Goal: Information Seeking & Learning: Learn about a topic

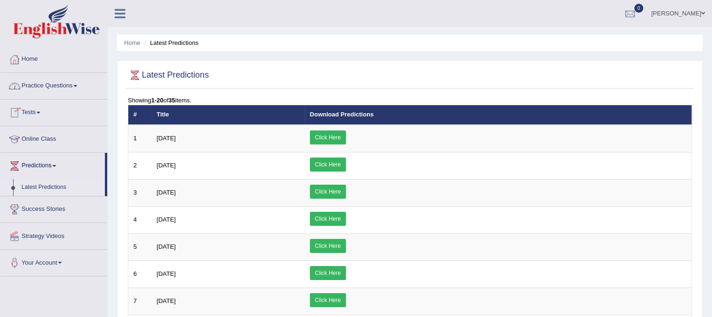
drag, startPoint x: 0, startPoint y: 0, endPoint x: 64, endPoint y: 90, distance: 110.8
click at [64, 90] on link "Practice Questions" at bounding box center [53, 84] width 107 height 23
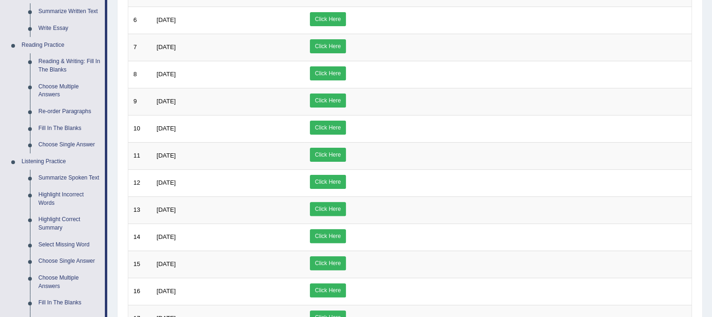
scroll to position [260, 0]
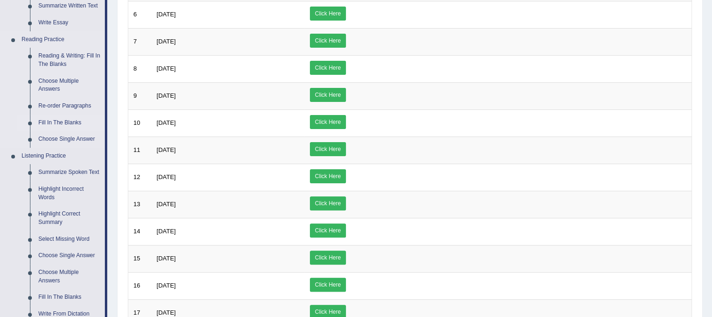
click at [59, 121] on link "Fill In The Blanks" at bounding box center [69, 123] width 71 height 17
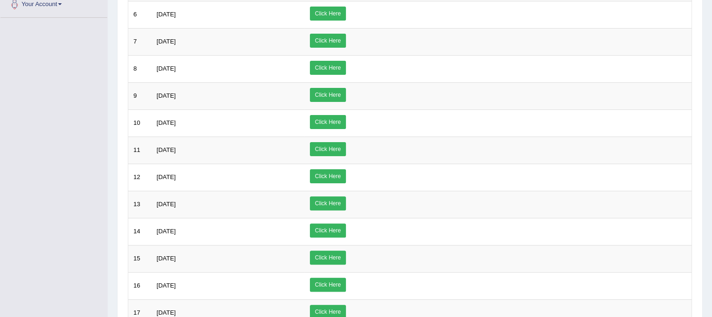
scroll to position [114, 0]
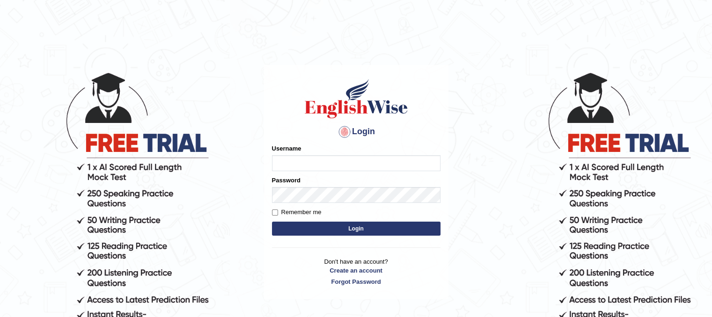
type input "PunamRijal"
click at [331, 226] on button "Login" at bounding box center [356, 229] width 168 height 14
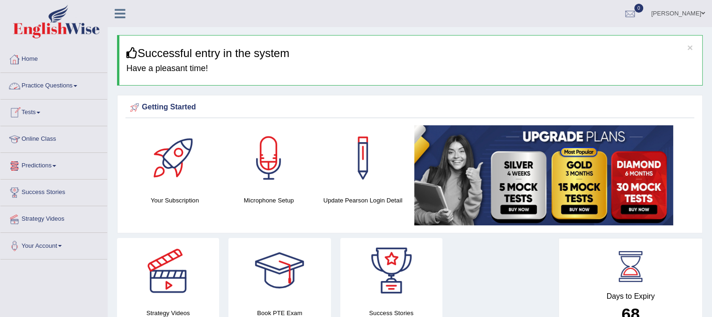
click at [58, 87] on link "Practice Questions" at bounding box center [53, 84] width 107 height 23
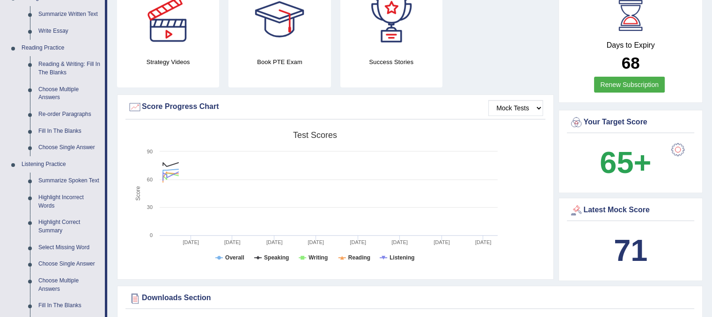
scroll to position [269, 0]
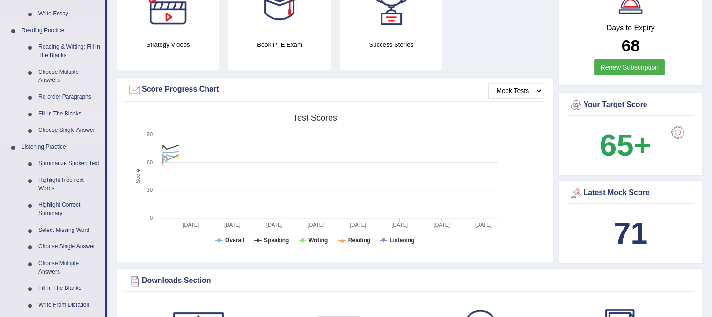
click at [73, 113] on link "Fill In The Blanks" at bounding box center [69, 114] width 71 height 17
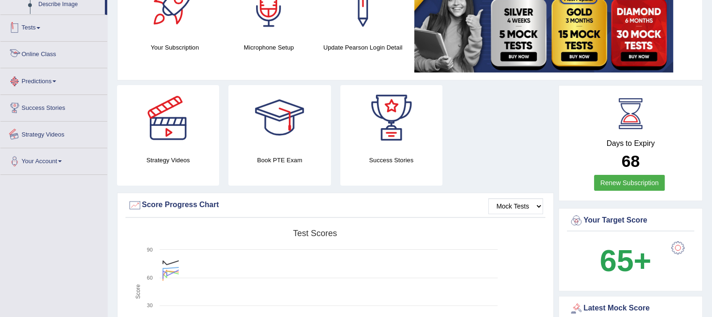
scroll to position [215, 0]
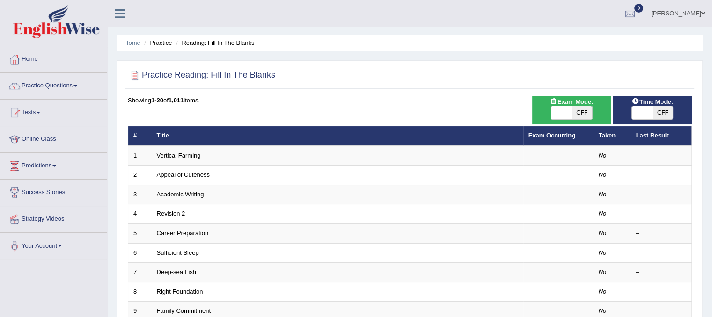
click at [556, 113] on span at bounding box center [561, 112] width 21 height 13
checkbox input "true"
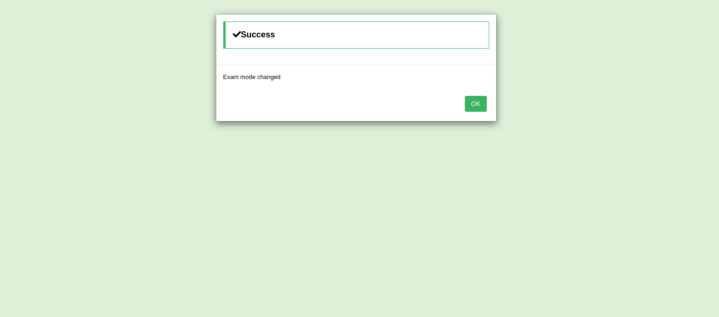
click at [472, 107] on button "OK" at bounding box center [476, 104] width 22 height 16
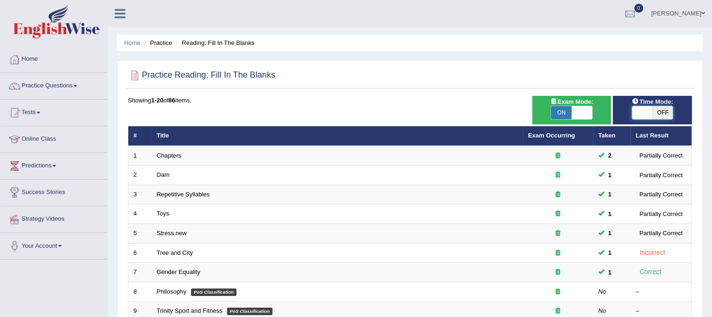
click at [640, 114] on span at bounding box center [642, 112] width 21 height 13
checkbox input "true"
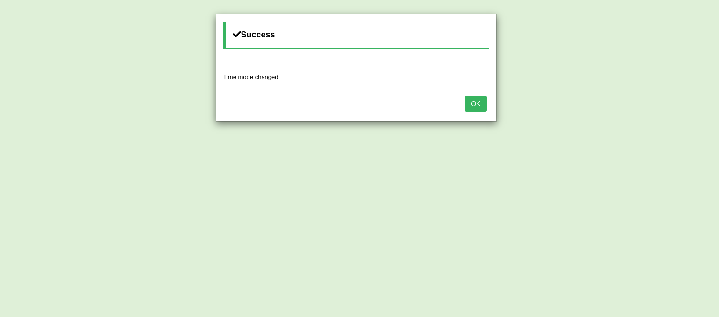
click at [482, 103] on button "OK" at bounding box center [476, 104] width 22 height 16
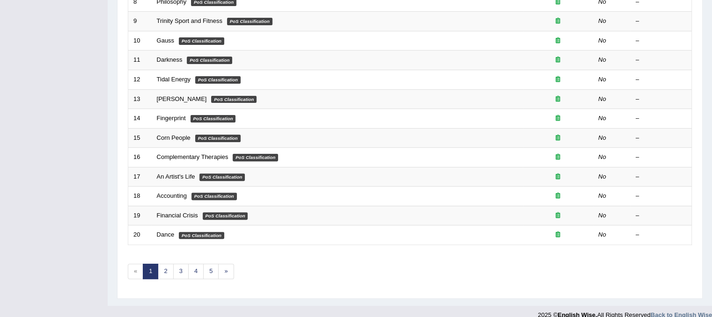
scroll to position [300, 0]
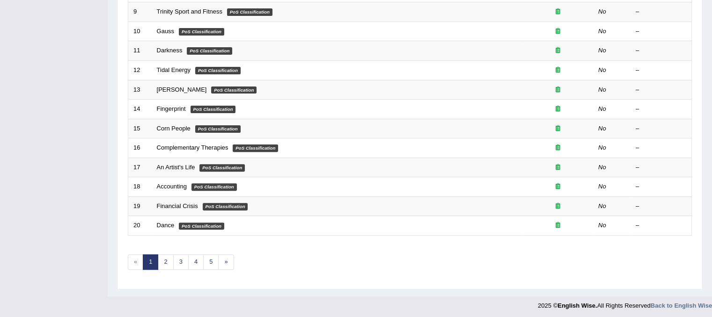
click at [213, 270] on div "Showing 1-20 of 86 items. # Title Exam Occurring Taken Last Result 1 Chapters 2…" at bounding box center [410, 38] width 564 height 485
click at [211, 258] on link "5" at bounding box center [210, 262] width 15 height 15
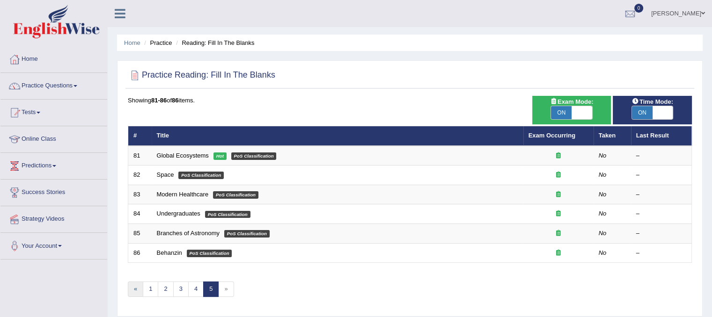
click at [137, 288] on link "«" at bounding box center [135, 289] width 15 height 15
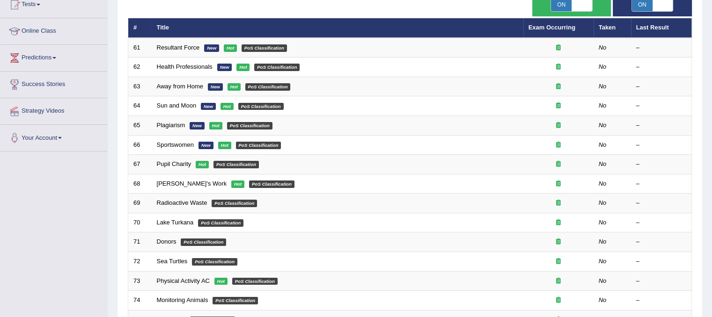
scroll to position [262, 0]
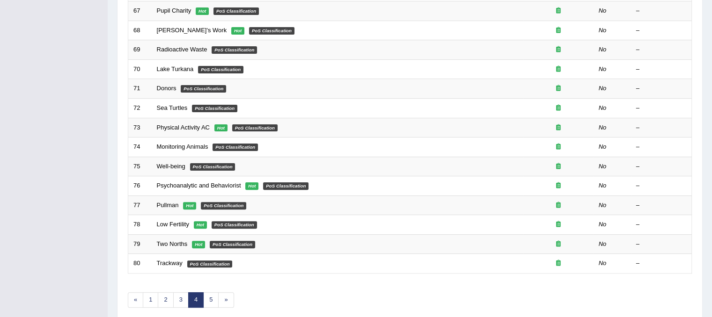
click at [151, 306] on div "Showing 61-80 of 86 items. # Title Exam Occurring Taken Last Result 61 Resultan…" at bounding box center [410, 76] width 564 height 485
click at [150, 300] on link "1" at bounding box center [150, 299] width 15 height 15
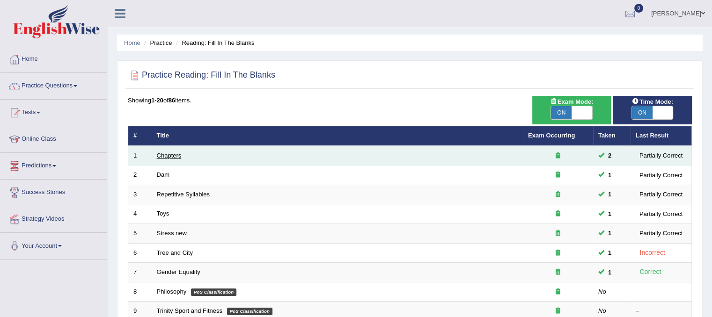
click at [181, 156] on link "Chapters" at bounding box center [169, 155] width 25 height 7
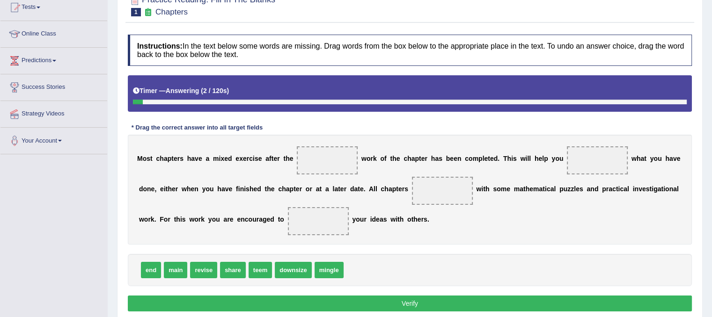
scroll to position [106, 0]
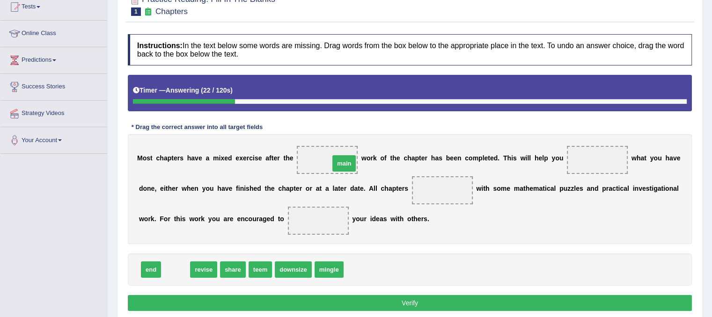
drag, startPoint x: 178, startPoint y: 268, endPoint x: 344, endPoint y: 161, distance: 198.1
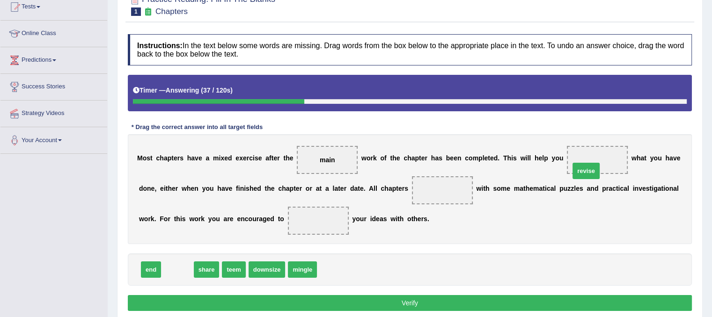
drag, startPoint x: 178, startPoint y: 270, endPoint x: 586, endPoint y: 172, distance: 420.2
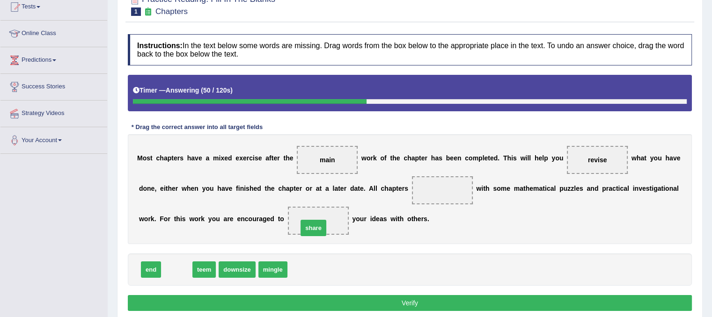
drag, startPoint x: 179, startPoint y: 266, endPoint x: 316, endPoint y: 224, distance: 142.9
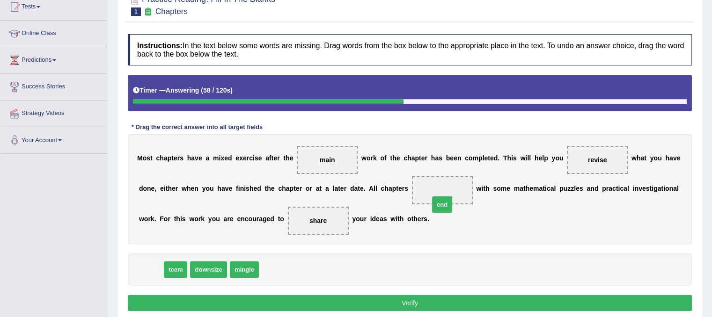
drag, startPoint x: 154, startPoint y: 270, endPoint x: 446, endPoint y: 205, distance: 298.2
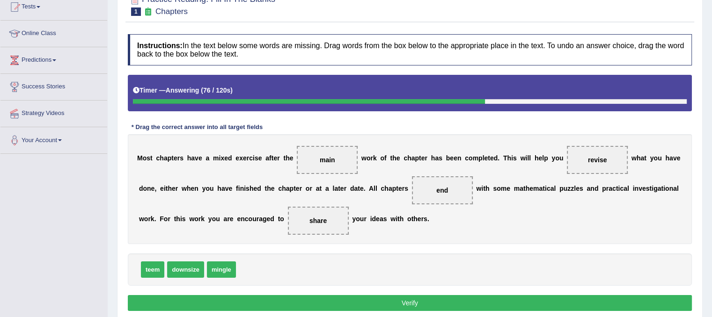
click at [454, 300] on button "Verify" at bounding box center [410, 303] width 564 height 16
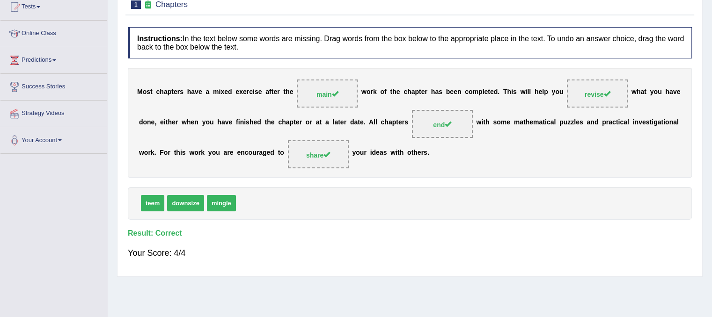
drag, startPoint x: 711, startPoint y: 227, endPoint x: 718, endPoint y: 160, distance: 68.2
click at [711, 160] on html "Toggle navigation Home Practice Questions Speaking Practice Read Aloud Repeat S…" at bounding box center [356, 52] width 712 height 317
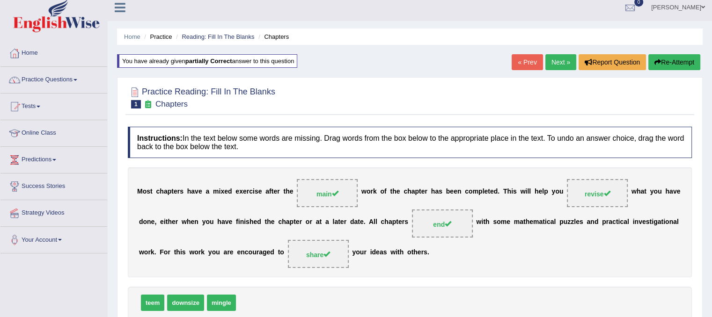
scroll to position [4, 0]
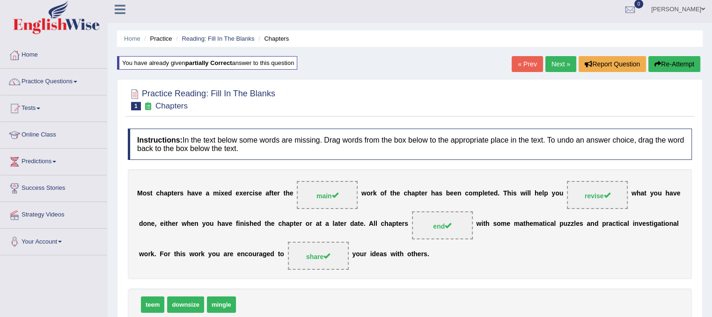
click at [562, 62] on link "Next »" at bounding box center [560, 64] width 31 height 16
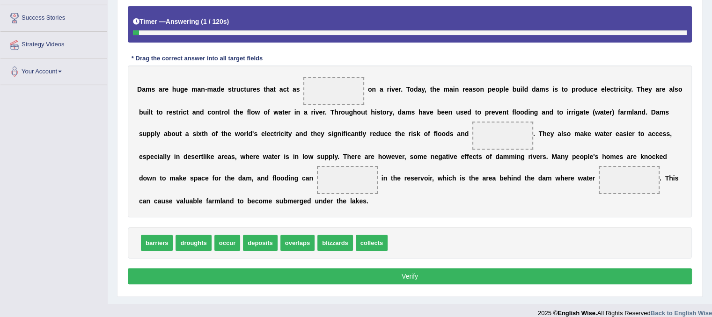
scroll to position [175, 0]
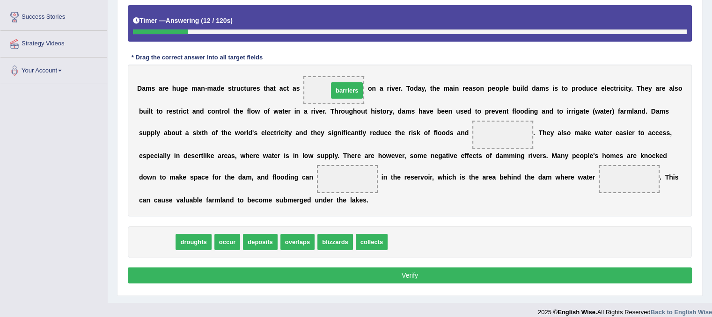
drag, startPoint x: 163, startPoint y: 242, endPoint x: 353, endPoint y: 90, distance: 243.1
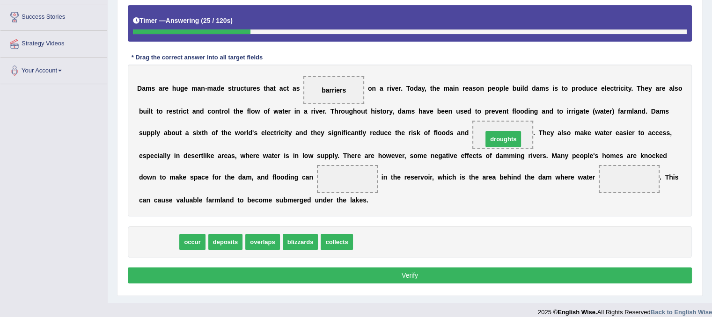
drag, startPoint x: 171, startPoint y: 246, endPoint x: 516, endPoint y: 143, distance: 359.5
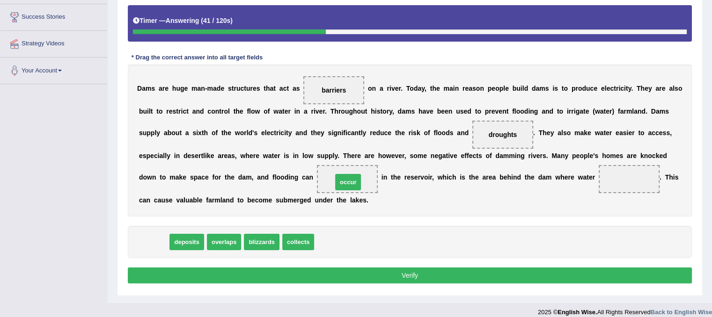
drag, startPoint x: 187, startPoint y: 234, endPoint x: 356, endPoint y: 181, distance: 176.6
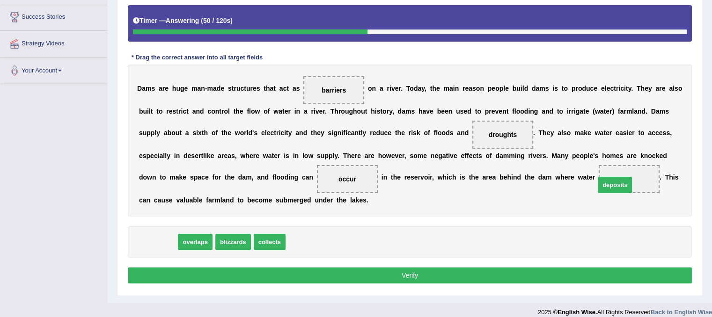
drag, startPoint x: 159, startPoint y: 243, endPoint x: 618, endPoint y: 186, distance: 462.6
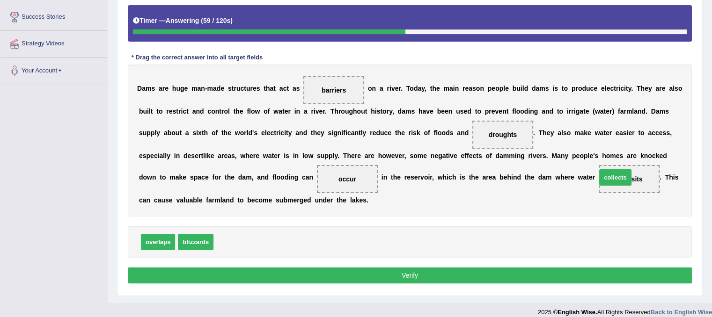
drag, startPoint x: 236, startPoint y: 241, endPoint x: 629, endPoint y: 179, distance: 398.0
click at [507, 271] on button "Verify" at bounding box center [410, 276] width 564 height 16
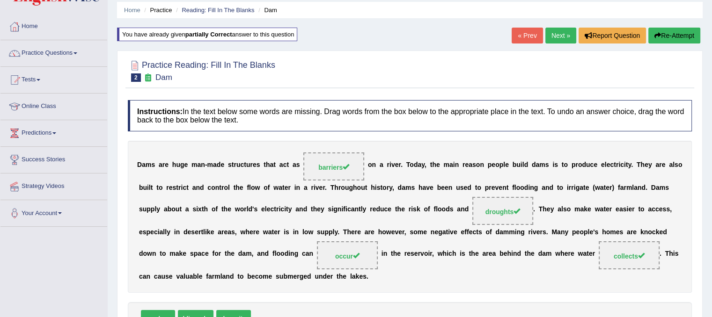
scroll to position [0, 0]
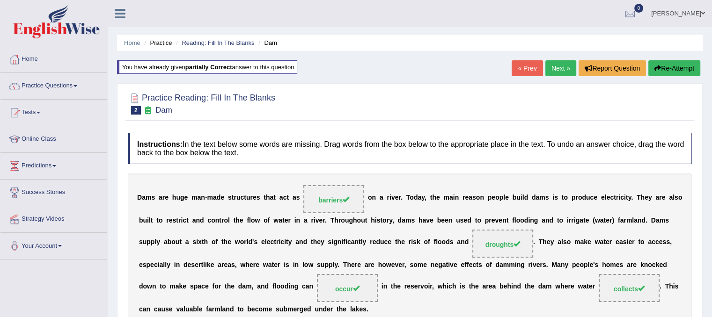
click at [562, 70] on link "Next »" at bounding box center [560, 68] width 31 height 16
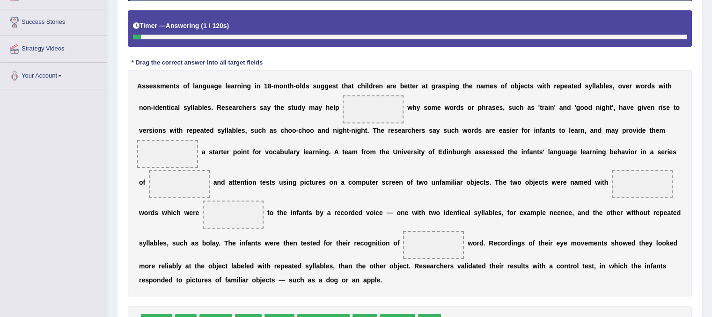
scroll to position [183, 0]
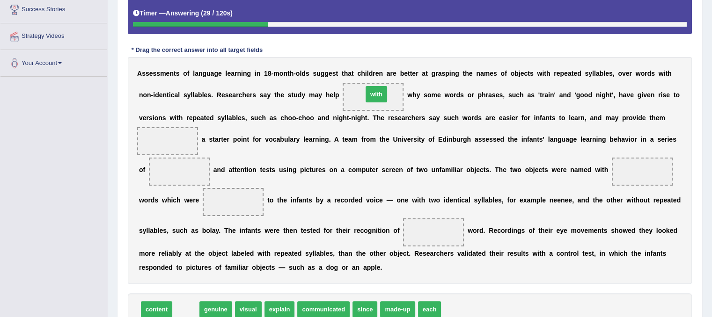
drag, startPoint x: 186, startPoint y: 307, endPoint x: 376, endPoint y: 93, distance: 287.1
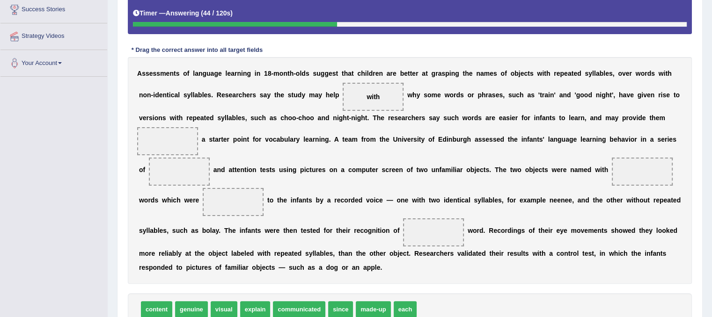
click at [401, 185] on div "A s s e s s m e n t s o f l a n g u a g e l e a r n i n g i n 1 8 - m o n t h -…" at bounding box center [410, 170] width 564 height 227
drag, startPoint x: 540, startPoint y: 180, endPoint x: 434, endPoint y: 282, distance: 146.6
click at [434, 282] on div "A s s e s s m e n t s o f l a n g u a g e l e a r n i n g i n 1 8 - m o n t h -…" at bounding box center [410, 170] width 564 height 227
drag, startPoint x: 227, startPoint y: 314, endPoint x: 647, endPoint y: 178, distance: 441.6
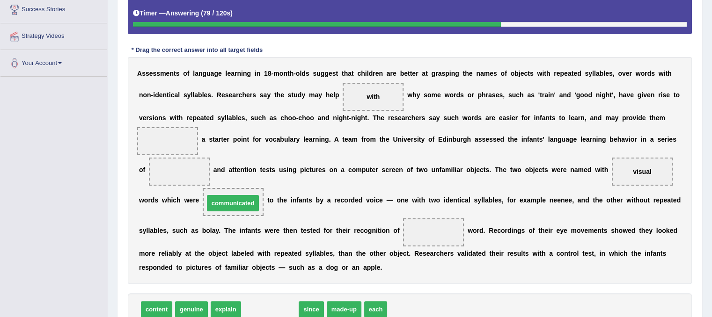
drag, startPoint x: 279, startPoint y: 307, endPoint x: 242, endPoint y: 201, distance: 112.5
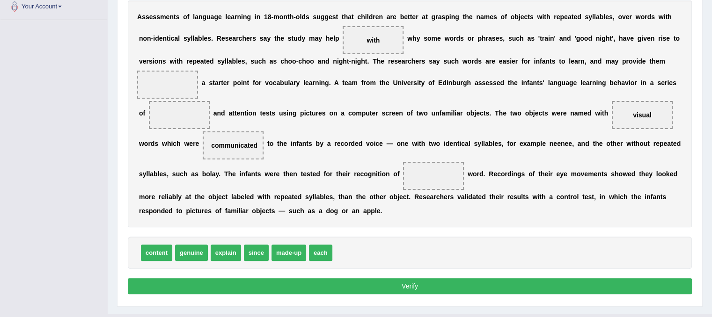
scroll to position [246, 0]
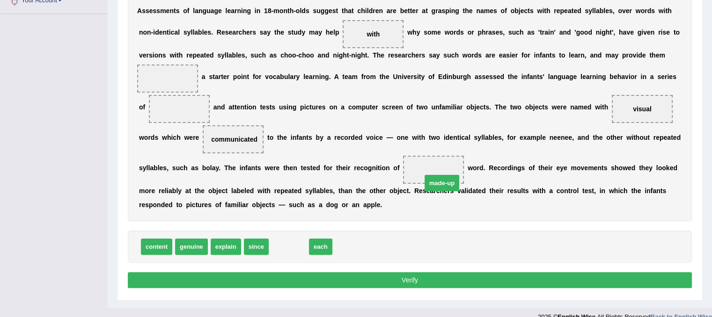
drag, startPoint x: 289, startPoint y: 244, endPoint x: 442, endPoint y: 180, distance: 165.9
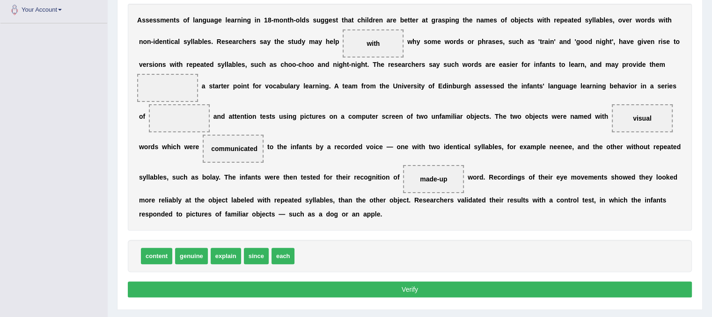
scroll to position [238, 0]
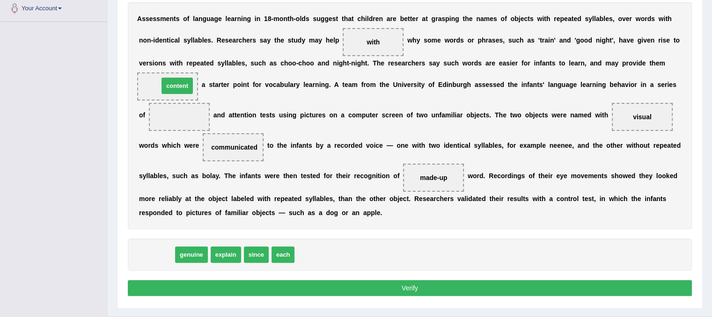
drag, startPoint x: 146, startPoint y: 255, endPoint x: 164, endPoint y: 84, distance: 172.3
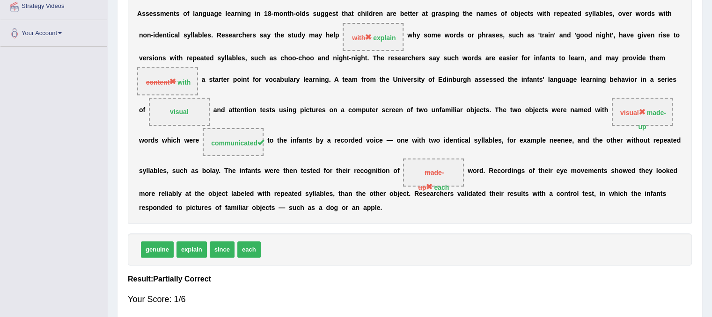
click at [161, 255] on span "genuine" at bounding box center [157, 249] width 33 height 16
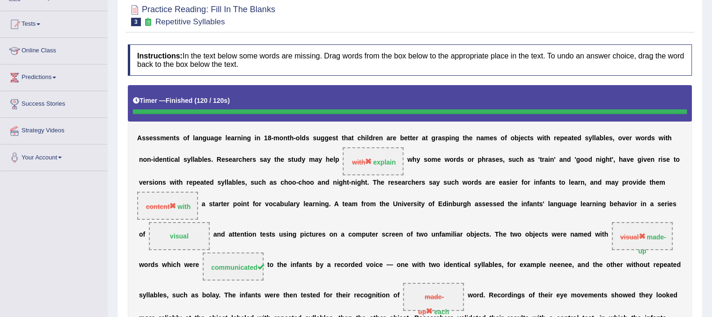
scroll to position [0, 0]
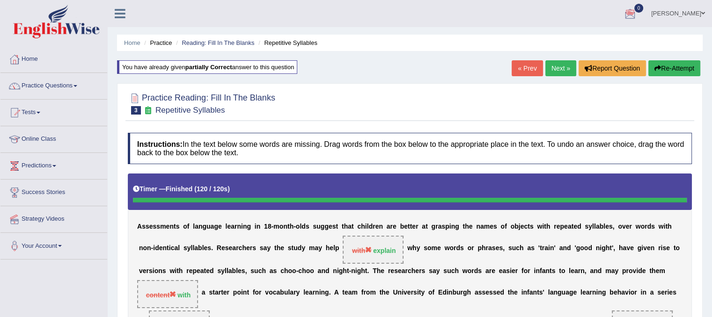
click at [560, 66] on link "Next »" at bounding box center [560, 68] width 31 height 16
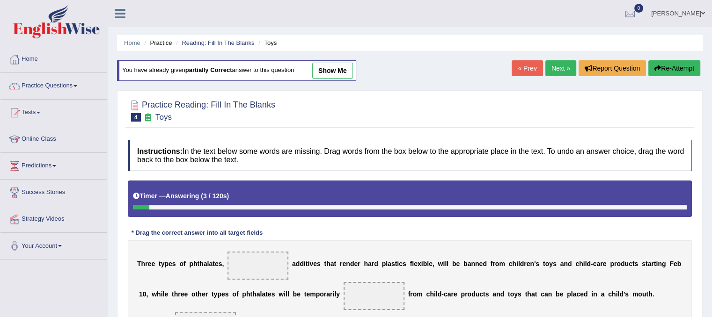
scroll to position [109, 0]
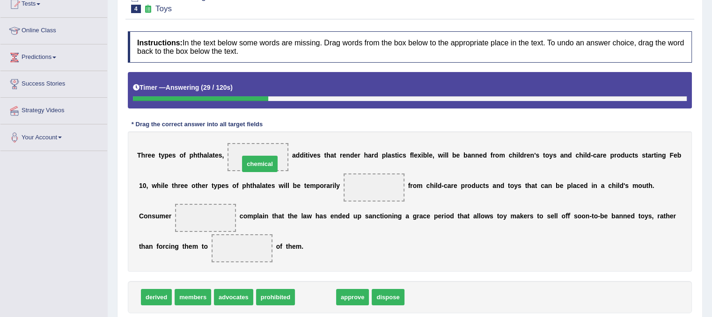
drag, startPoint x: 314, startPoint y: 298, endPoint x: 258, endPoint y: 164, distance: 145.0
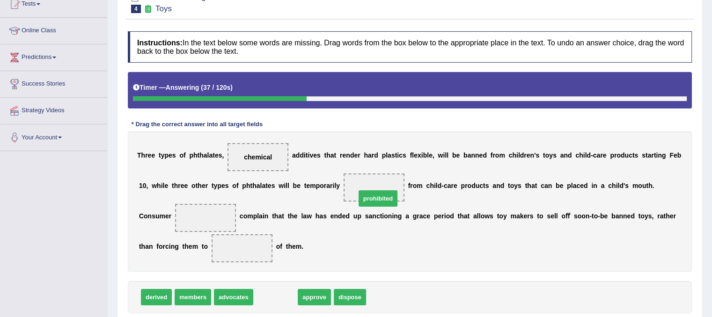
drag, startPoint x: 279, startPoint y: 298, endPoint x: 381, endPoint y: 199, distance: 142.3
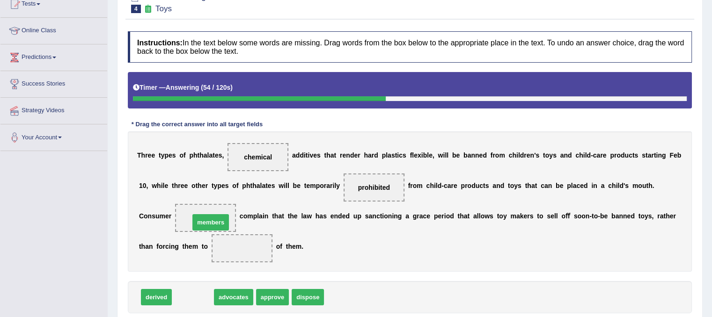
drag, startPoint x: 185, startPoint y: 294, endPoint x: 202, endPoint y: 218, distance: 78.2
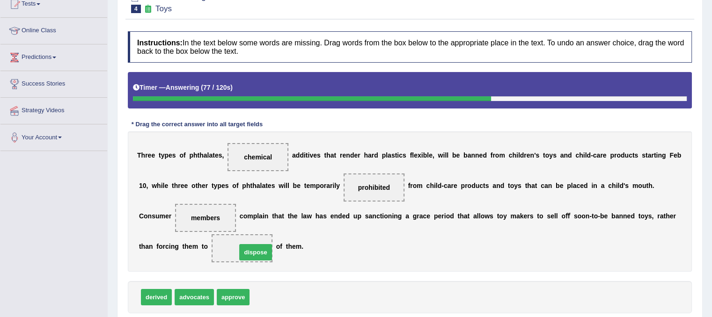
drag, startPoint x: 264, startPoint y: 301, endPoint x: 245, endPoint y: 254, distance: 50.4
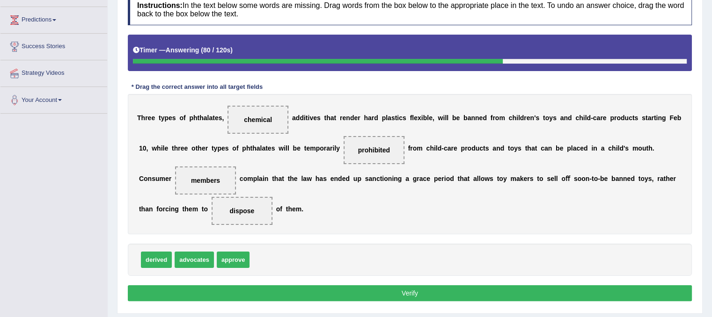
scroll to position [157, 0]
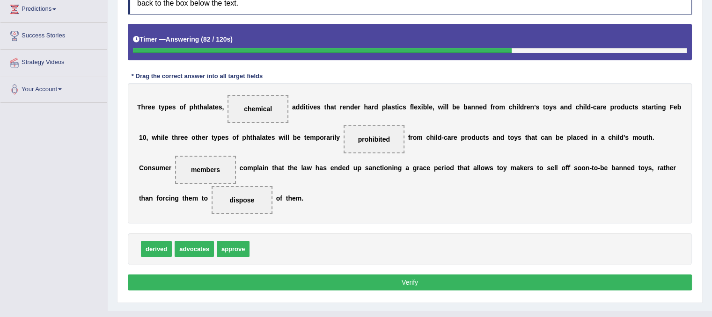
click at [474, 285] on button "Verify" at bounding box center [410, 283] width 564 height 16
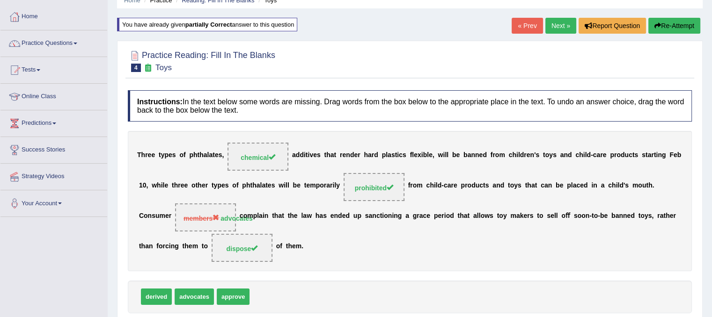
scroll to position [1, 0]
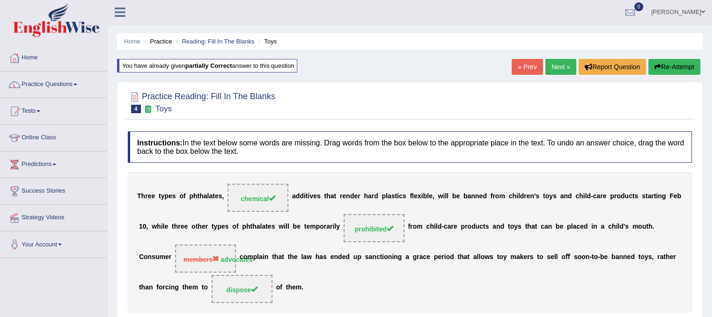
click at [568, 67] on link "Next »" at bounding box center [560, 67] width 31 height 16
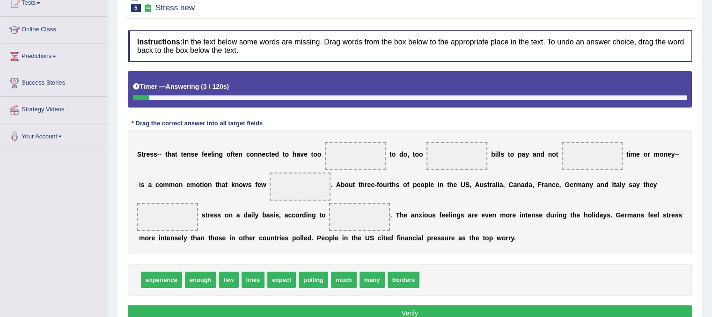
scroll to position [111, 0]
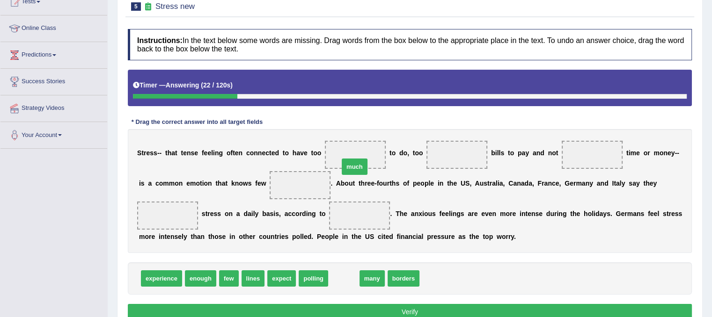
drag, startPoint x: 343, startPoint y: 283, endPoint x: 354, endPoint y: 167, distance: 116.1
drag, startPoint x: 347, startPoint y: 278, endPoint x: 470, endPoint y: 150, distance: 177.1
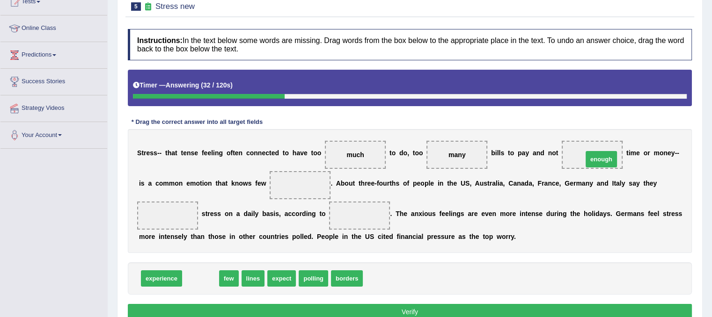
drag, startPoint x: 202, startPoint y: 281, endPoint x: 602, endPoint y: 161, distance: 417.2
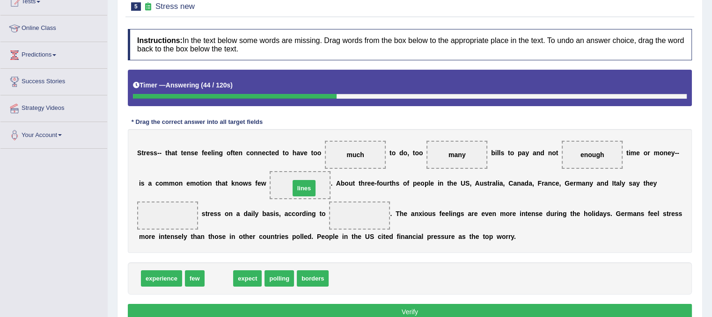
drag, startPoint x: 222, startPoint y: 275, endPoint x: 307, endPoint y: 184, distance: 124.5
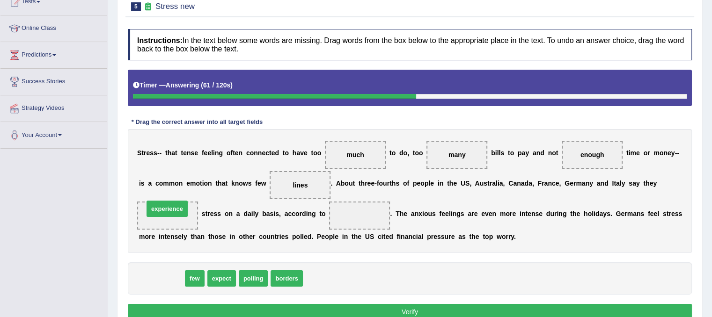
drag, startPoint x: 163, startPoint y: 278, endPoint x: 168, endPoint y: 208, distance: 69.5
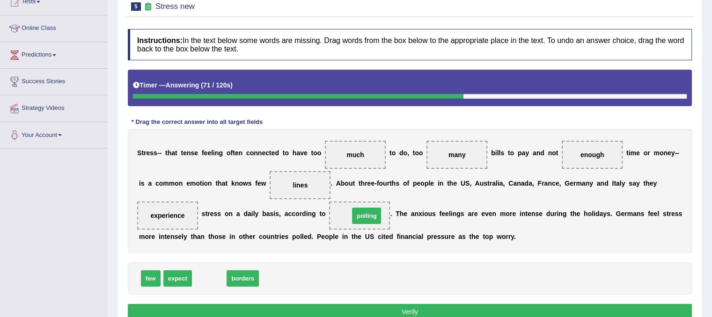
drag, startPoint x: 206, startPoint y: 280, endPoint x: 364, endPoint y: 218, distance: 169.1
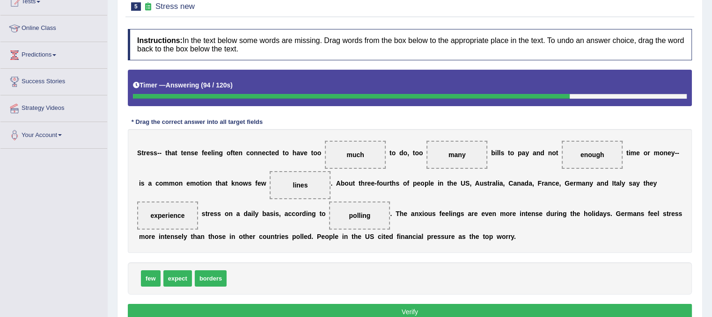
click at [541, 269] on div "few expect borders" at bounding box center [410, 279] width 564 height 32
drag, startPoint x: 181, startPoint y: 274, endPoint x: 314, endPoint y: 179, distance: 164.0
click at [416, 314] on button "Verify" at bounding box center [410, 312] width 564 height 16
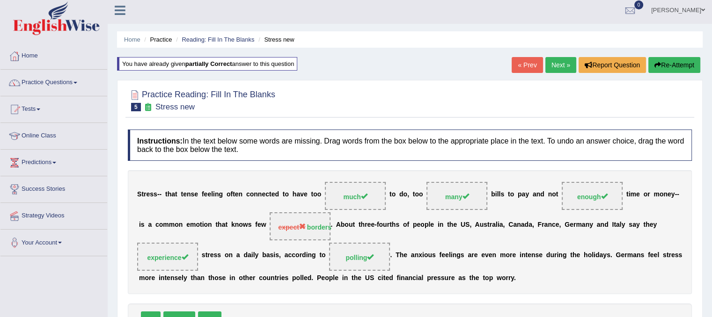
scroll to position [0, 0]
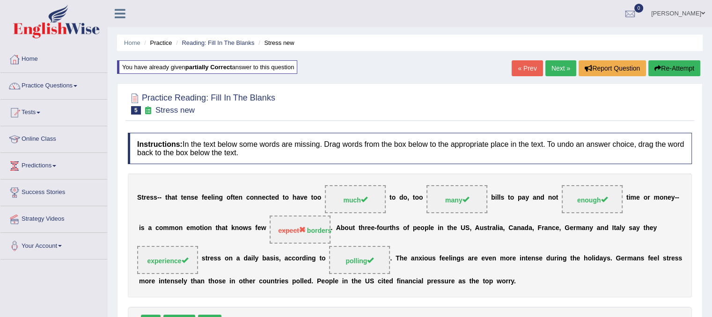
click at [553, 64] on link "Next »" at bounding box center [560, 68] width 31 height 16
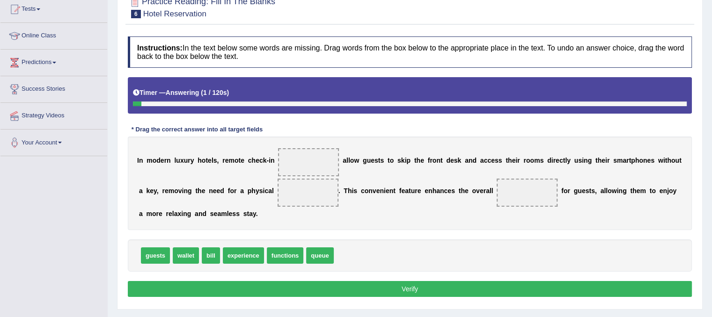
scroll to position [104, 0]
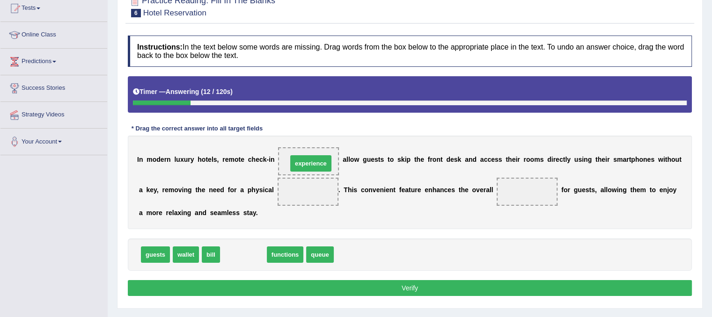
drag, startPoint x: 247, startPoint y: 254, endPoint x: 314, endPoint y: 163, distance: 113.2
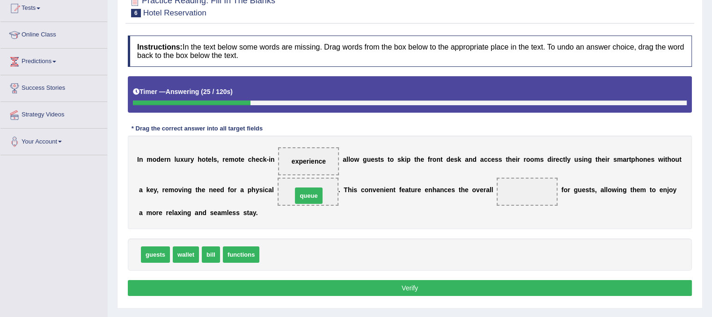
drag, startPoint x: 277, startPoint y: 255, endPoint x: 310, endPoint y: 196, distance: 67.5
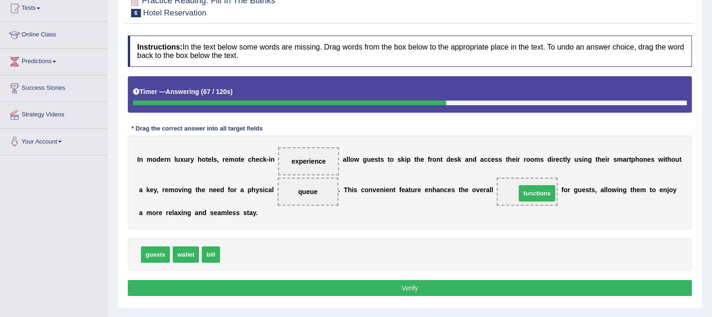
drag, startPoint x: 238, startPoint y: 255, endPoint x: 534, endPoint y: 194, distance: 302.1
click at [455, 283] on button "Verify" at bounding box center [410, 288] width 564 height 16
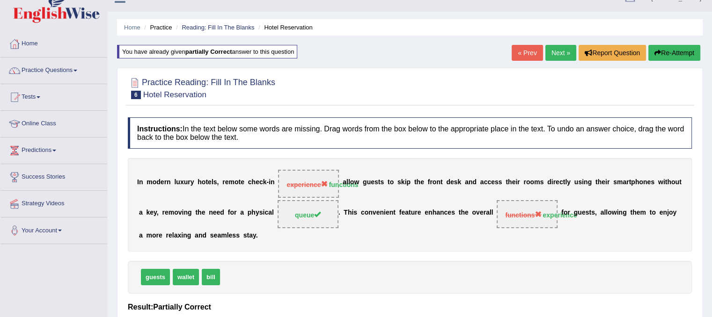
scroll to position [15, 0]
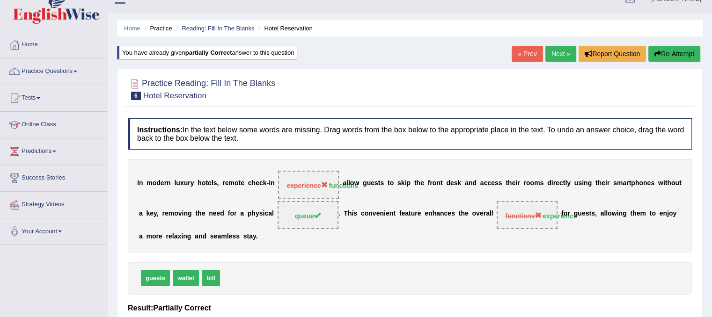
click at [563, 55] on link "Next »" at bounding box center [560, 54] width 31 height 16
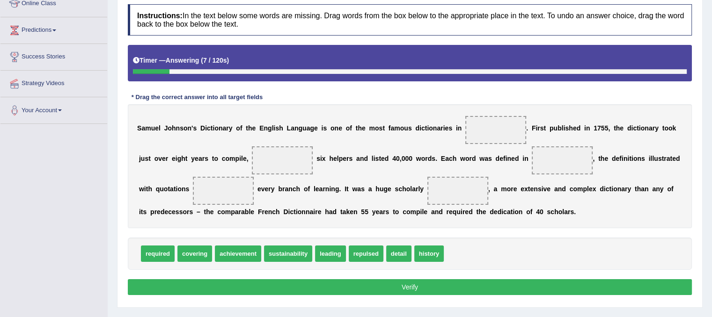
scroll to position [151, 0]
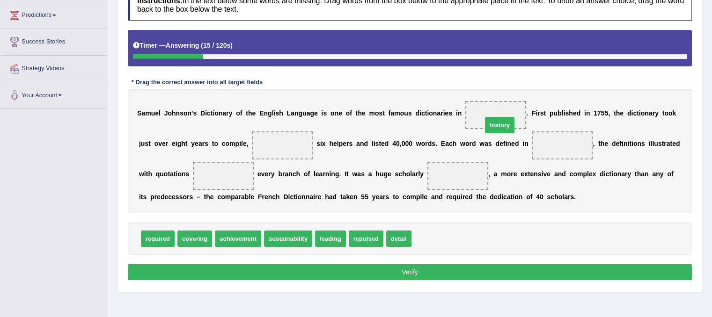
drag, startPoint x: 429, startPoint y: 240, endPoint x: 496, endPoint y: 121, distance: 137.0
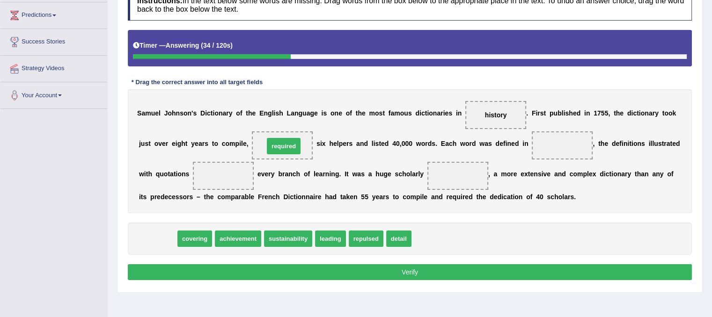
drag, startPoint x: 157, startPoint y: 240, endPoint x: 283, endPoint y: 146, distance: 156.6
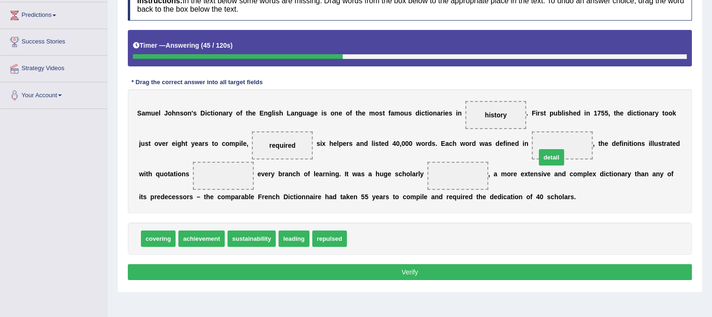
drag, startPoint x: 363, startPoint y: 241, endPoint x: 554, endPoint y: 156, distance: 209.3
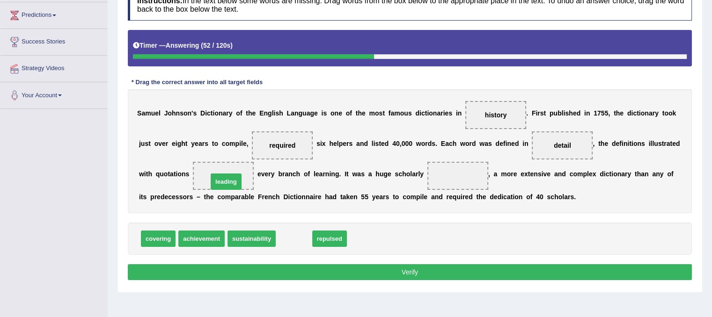
drag, startPoint x: 291, startPoint y: 241, endPoint x: 223, endPoint y: 184, distance: 88.7
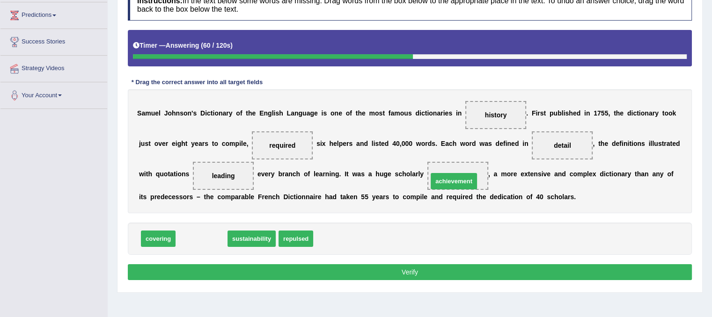
drag, startPoint x: 217, startPoint y: 238, endPoint x: 469, endPoint y: 181, distance: 258.7
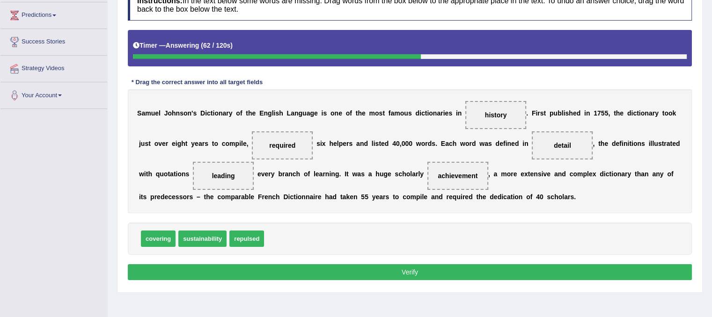
click at [424, 269] on button "Verify" at bounding box center [410, 272] width 564 height 16
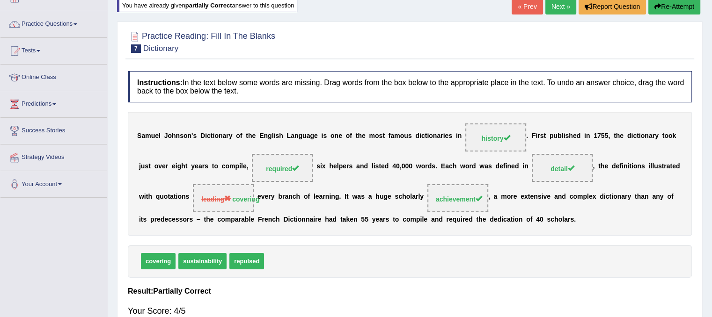
scroll to position [0, 0]
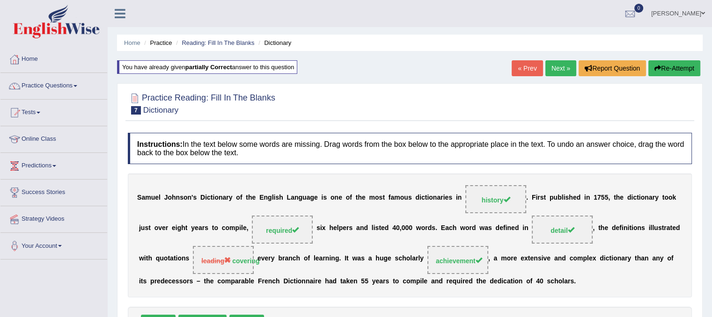
click at [558, 70] on link "Next »" at bounding box center [560, 68] width 31 height 16
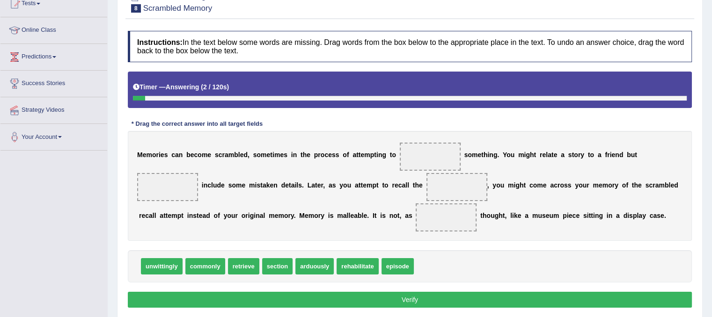
scroll to position [109, 0]
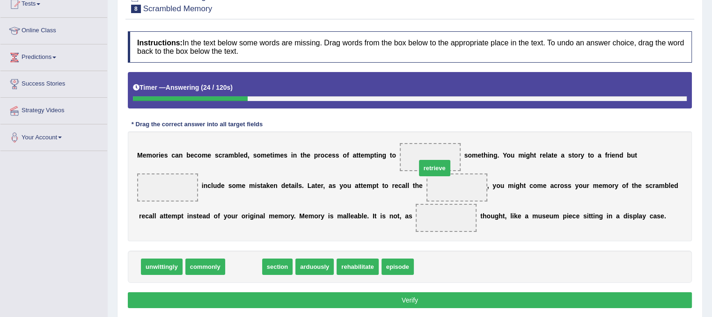
drag, startPoint x: 246, startPoint y: 270, endPoint x: 437, endPoint y: 171, distance: 215.0
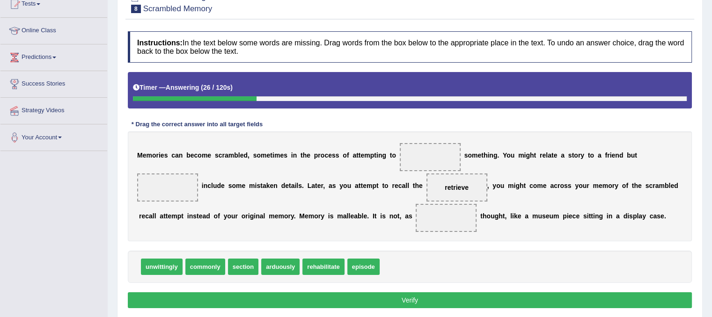
drag, startPoint x: 468, startPoint y: 189, endPoint x: 460, endPoint y: 165, distance: 25.6
click at [460, 165] on div "M e m o r i e s c a n b e c o m e s c r a m b l e d , s o m e t i m e s i n t h…" at bounding box center [410, 187] width 564 height 110
click at [457, 190] on span "retrieve" at bounding box center [456, 188] width 61 height 28
drag, startPoint x: 457, startPoint y: 188, endPoint x: 435, endPoint y: 154, distance: 39.8
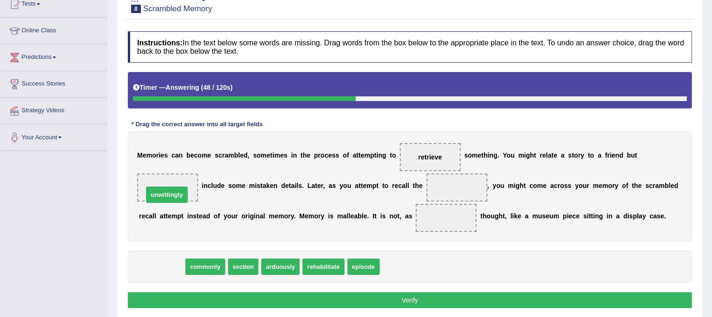
drag, startPoint x: 162, startPoint y: 270, endPoint x: 167, endPoint y: 198, distance: 72.3
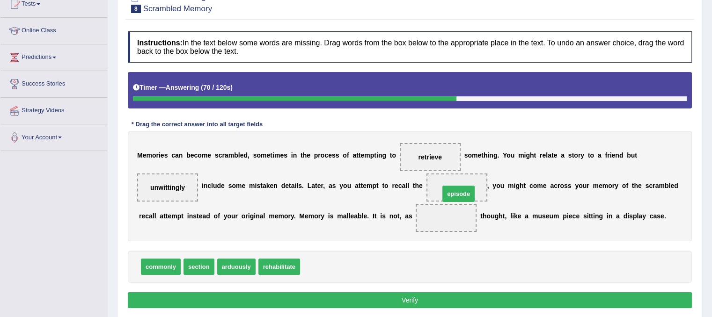
drag, startPoint x: 328, startPoint y: 263, endPoint x: 468, endPoint y: 190, distance: 157.4
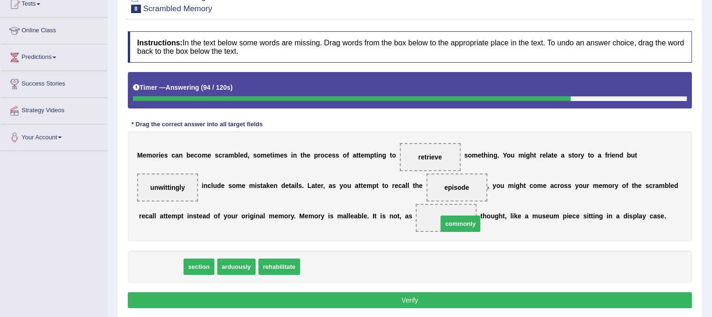
drag, startPoint x: 161, startPoint y: 266, endPoint x: 460, endPoint y: 223, distance: 302.6
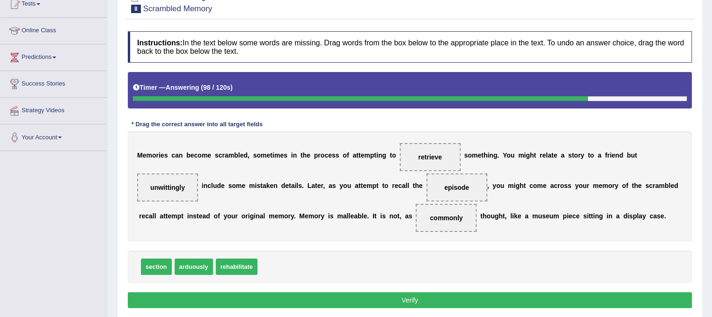
click at [375, 304] on button "Verify" at bounding box center [410, 300] width 564 height 16
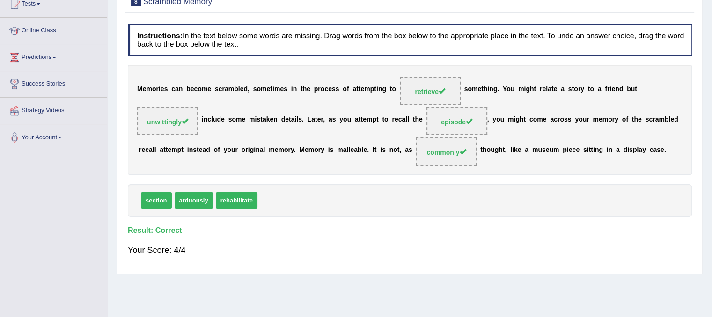
scroll to position [0, 0]
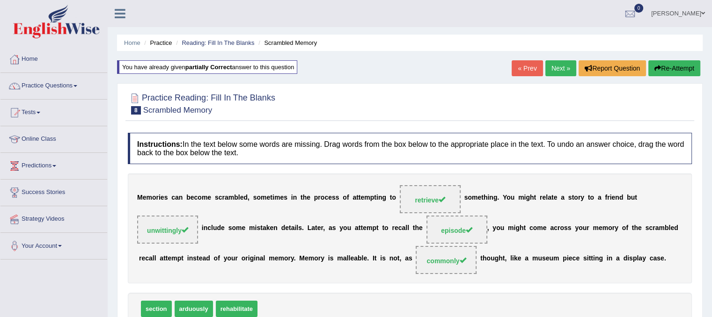
click at [563, 64] on link "Next »" at bounding box center [560, 68] width 31 height 16
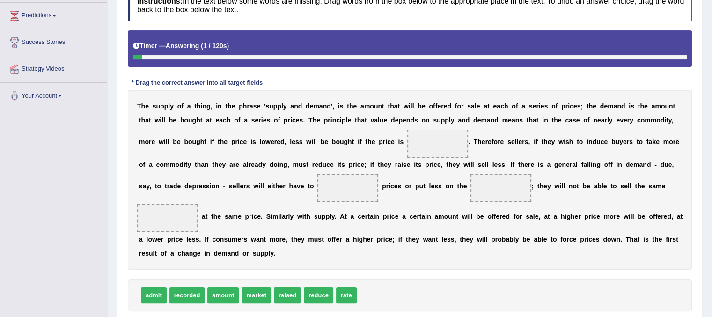
scroll to position [152, 0]
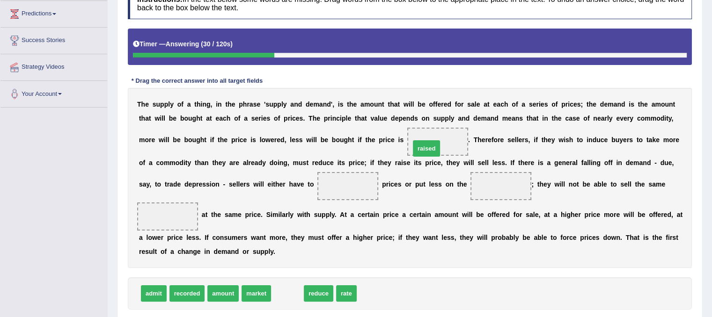
drag, startPoint x: 293, startPoint y: 291, endPoint x: 433, endPoint y: 145, distance: 201.6
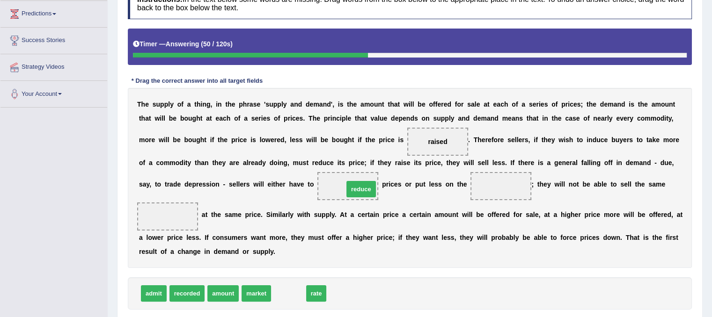
drag, startPoint x: 291, startPoint y: 292, endPoint x: 362, endPoint y: 188, distance: 126.7
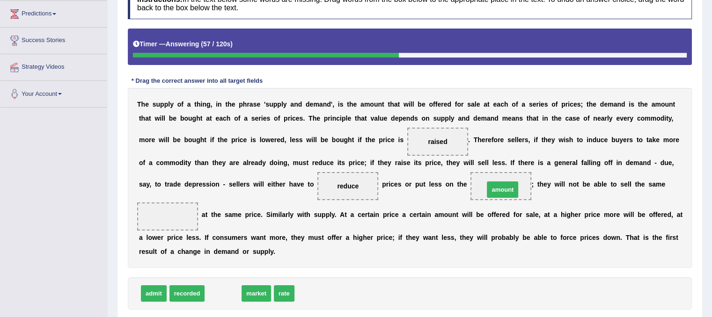
drag, startPoint x: 231, startPoint y: 296, endPoint x: 510, endPoint y: 192, distance: 298.1
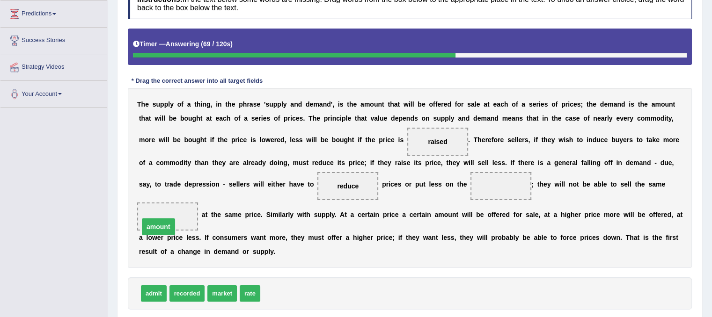
drag, startPoint x: 510, startPoint y: 183, endPoint x: 167, endPoint y: 224, distance: 345.0
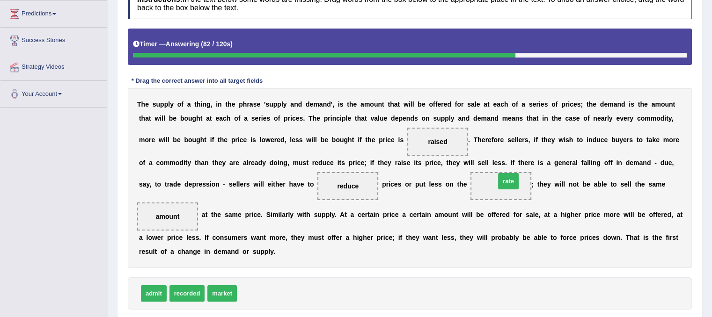
drag, startPoint x: 252, startPoint y: 296, endPoint x: 510, endPoint y: 183, distance: 281.7
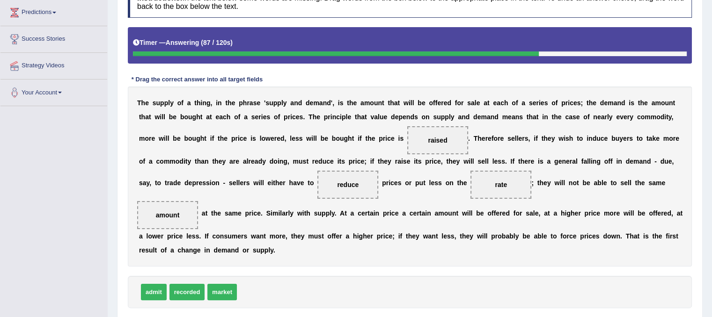
scroll to position [180, 0]
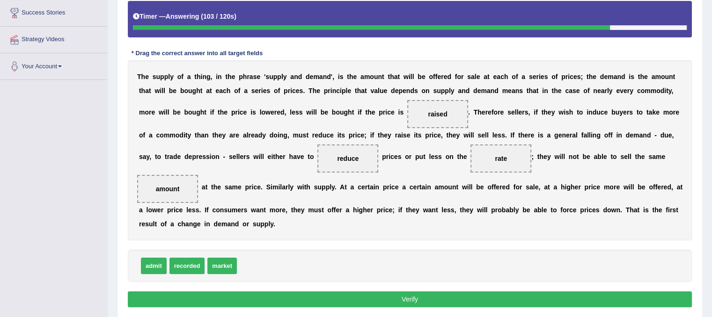
click at [393, 298] on button "Verify" at bounding box center [410, 300] width 564 height 16
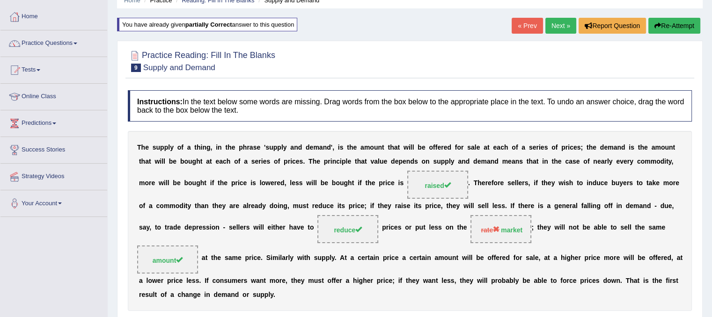
scroll to position [0, 0]
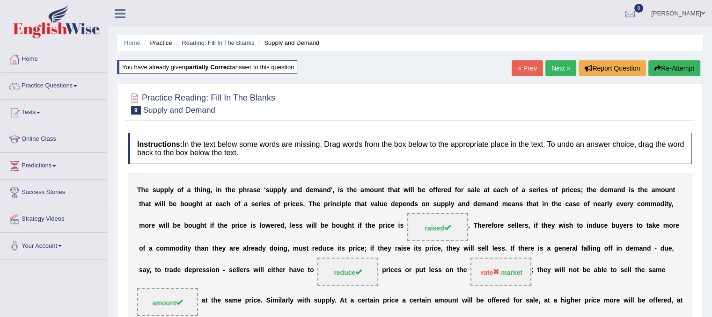
click at [556, 71] on link "Next »" at bounding box center [560, 68] width 31 height 16
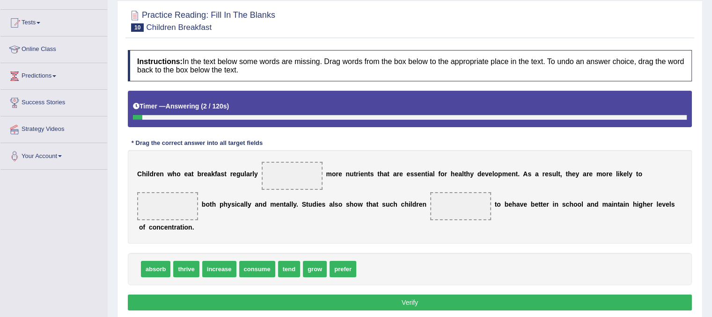
scroll to position [123, 0]
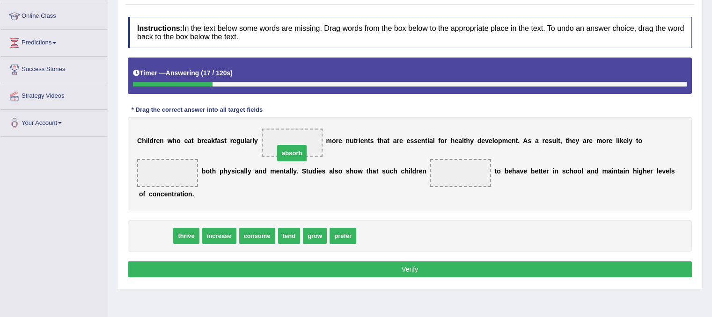
drag, startPoint x: 161, startPoint y: 234, endPoint x: 298, endPoint y: 150, distance: 160.0
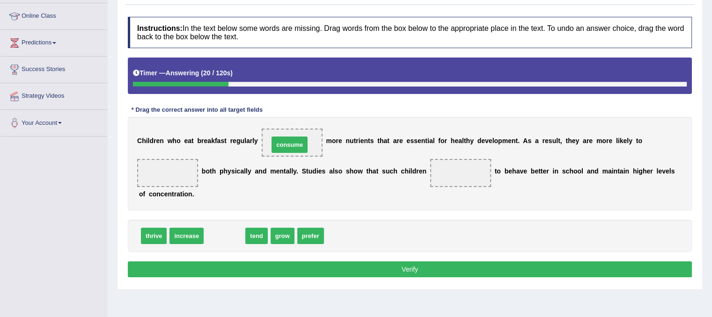
drag, startPoint x: 229, startPoint y: 233, endPoint x: 294, endPoint y: 141, distance: 112.4
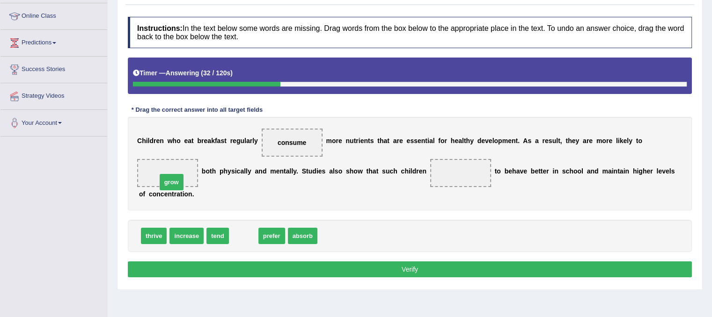
drag, startPoint x: 242, startPoint y: 234, endPoint x: 171, endPoint y: 180, distance: 89.9
click at [538, 169] on b "t" at bounding box center [539, 171] width 2 height 7
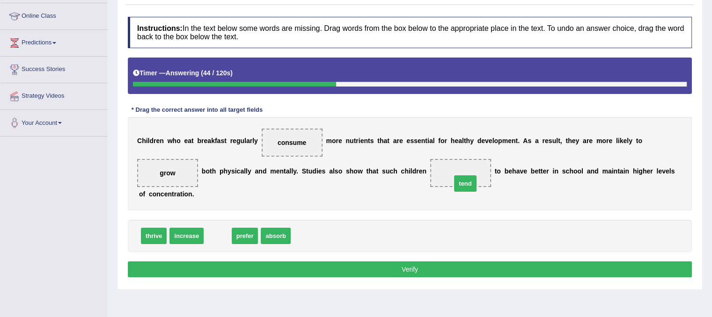
drag, startPoint x: 223, startPoint y: 231, endPoint x: 470, endPoint y: 178, distance: 253.1
click at [390, 271] on button "Verify" at bounding box center [410, 270] width 564 height 16
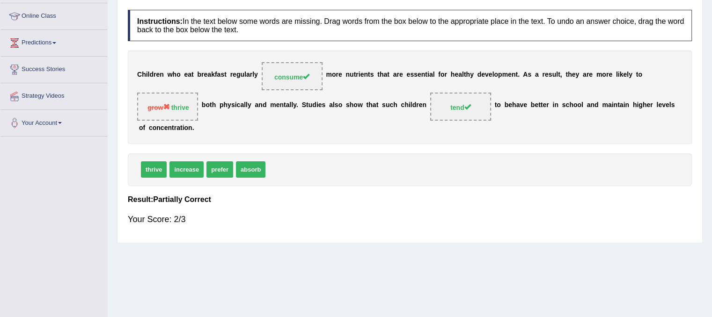
drag, startPoint x: 705, startPoint y: 182, endPoint x: 718, endPoint y: 115, distance: 68.7
click at [712, 115] on html "Toggle navigation Home Practice Questions Speaking Practice Read Aloud Repeat S…" at bounding box center [356, 35] width 712 height 317
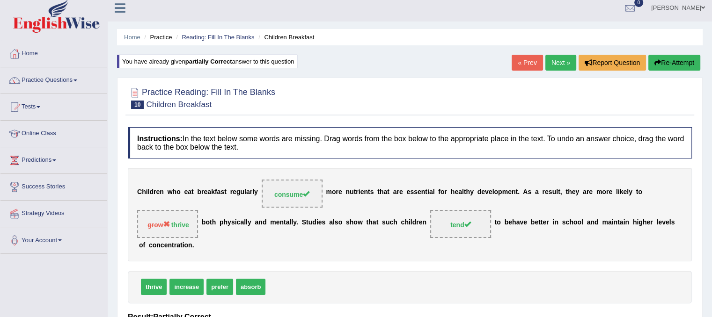
click at [569, 63] on link "Next »" at bounding box center [560, 63] width 31 height 16
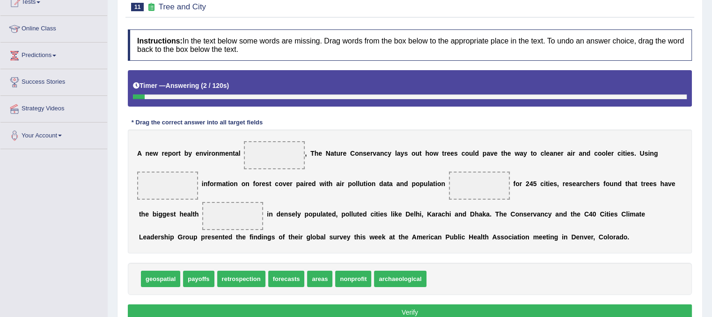
scroll to position [116, 0]
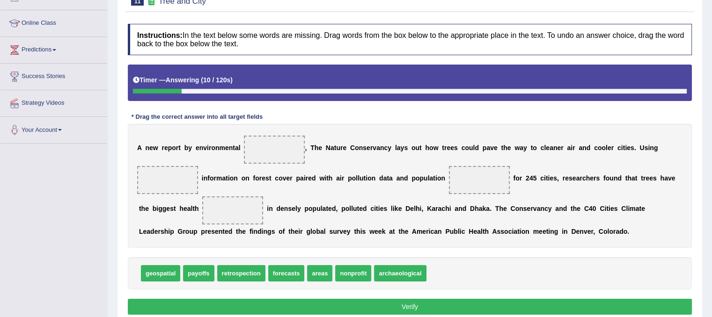
drag, startPoint x: 290, startPoint y: 270, endPoint x: 280, endPoint y: 138, distance: 133.2
drag, startPoint x: 294, startPoint y: 270, endPoint x: 276, endPoint y: 145, distance: 127.2
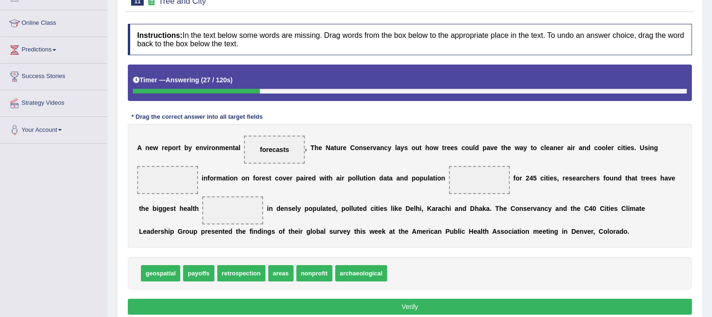
click at [322, 278] on span "nonprofit" at bounding box center [314, 273] width 36 height 16
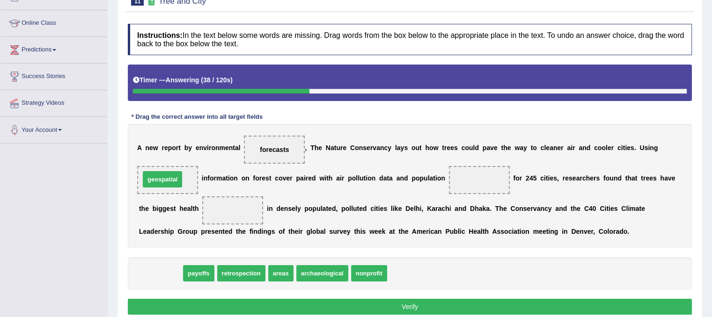
drag, startPoint x: 165, startPoint y: 274, endPoint x: 168, endPoint y: 180, distance: 94.1
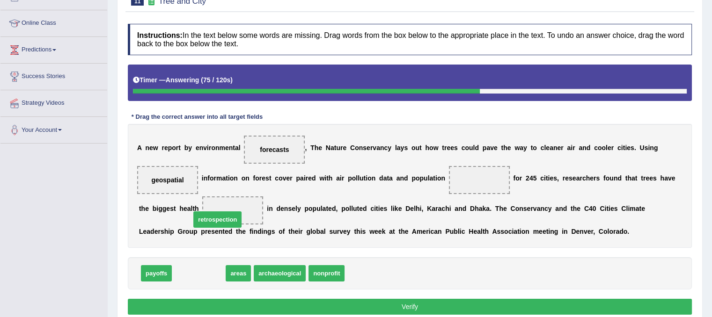
drag, startPoint x: 203, startPoint y: 270, endPoint x: 221, endPoint y: 208, distance: 64.5
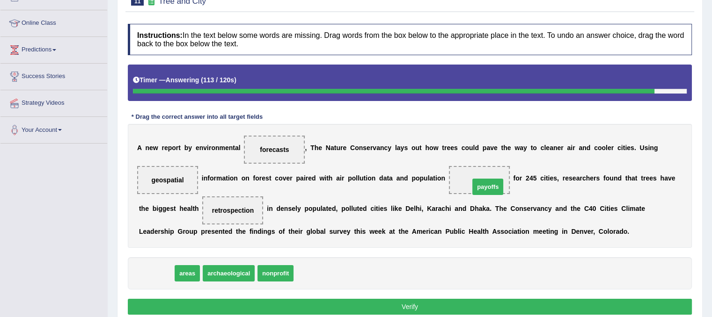
drag, startPoint x: 159, startPoint y: 272, endPoint x: 490, endPoint y: 185, distance: 342.6
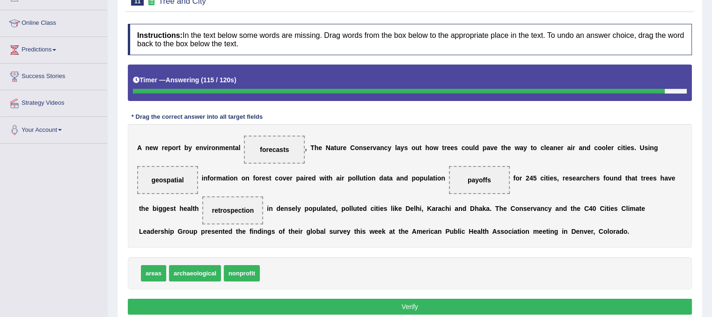
click at [453, 311] on button "Verify" at bounding box center [410, 307] width 564 height 16
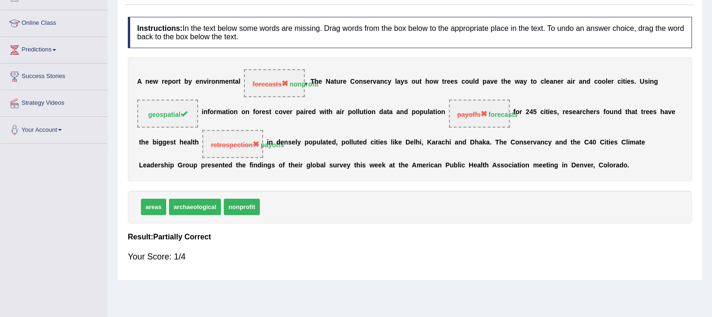
scroll to position [0, 0]
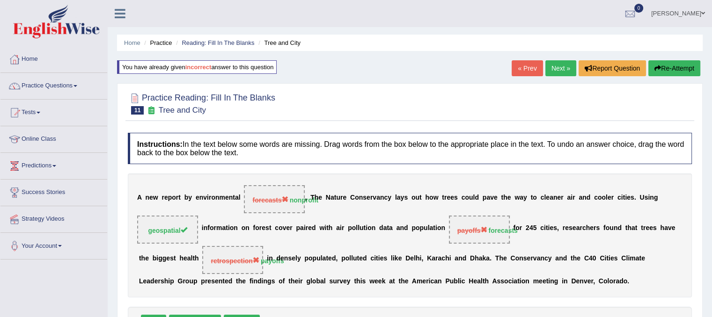
click at [557, 66] on link "Next »" at bounding box center [560, 68] width 31 height 16
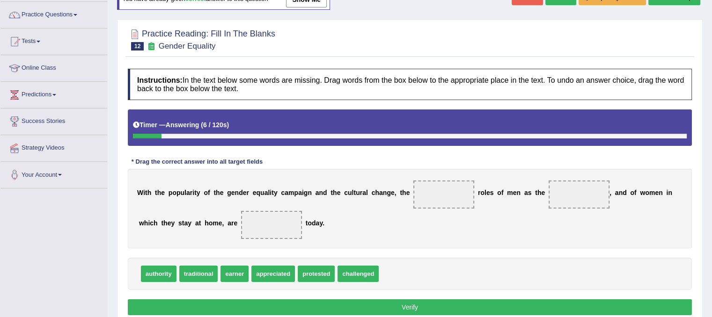
scroll to position [75, 0]
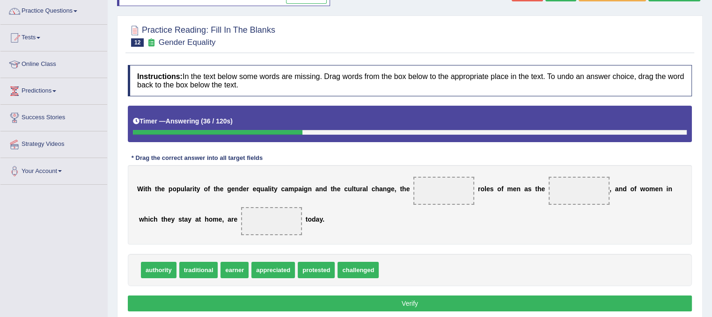
drag, startPoint x: 196, startPoint y: 268, endPoint x: 467, endPoint y: 210, distance: 277.1
drag, startPoint x: 207, startPoint y: 268, endPoint x: 450, endPoint y: 190, distance: 255.1
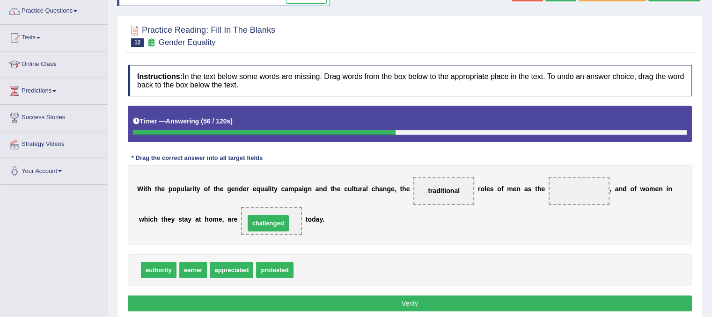
drag, startPoint x: 311, startPoint y: 265, endPoint x: 262, endPoint y: 219, distance: 66.9
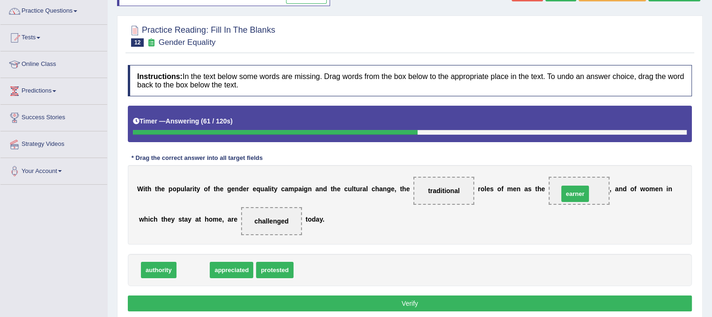
drag, startPoint x: 194, startPoint y: 268, endPoint x: 576, endPoint y: 191, distance: 389.4
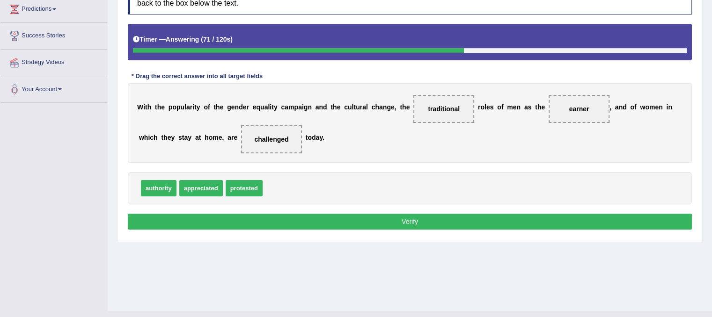
scroll to position [161, 0]
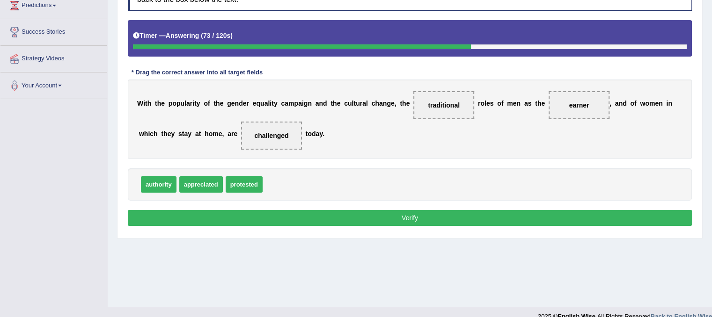
click at [521, 219] on button "Verify" at bounding box center [410, 218] width 564 height 16
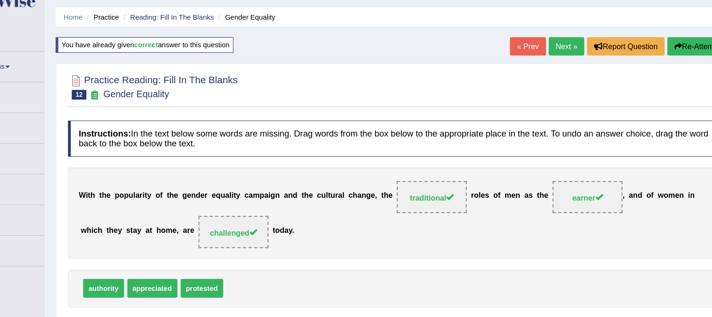
scroll to position [0, 0]
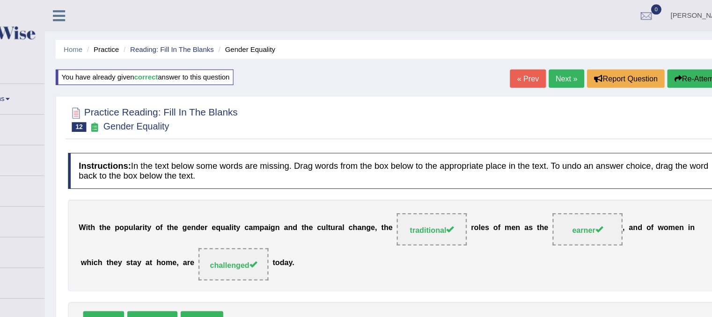
click at [561, 70] on link "Next »" at bounding box center [560, 68] width 31 height 16
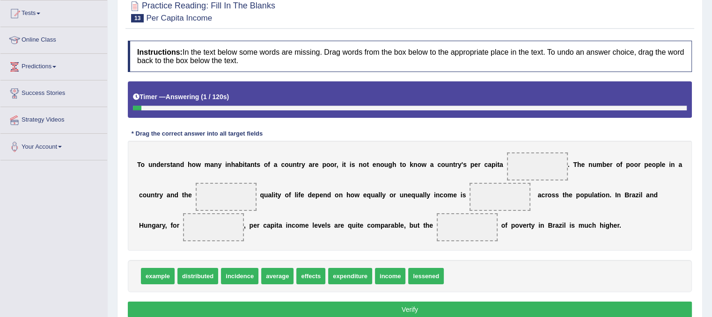
scroll to position [102, 0]
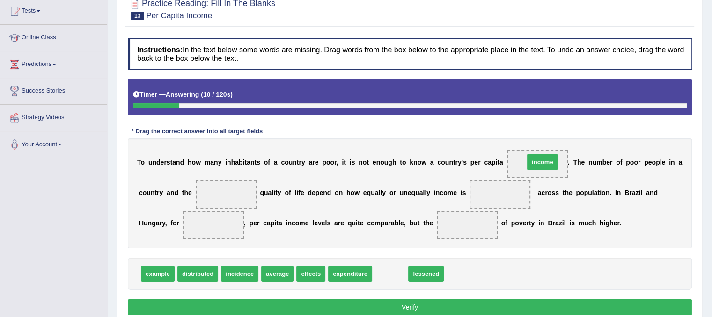
drag, startPoint x: 396, startPoint y: 271, endPoint x: 548, endPoint y: 160, distance: 188.5
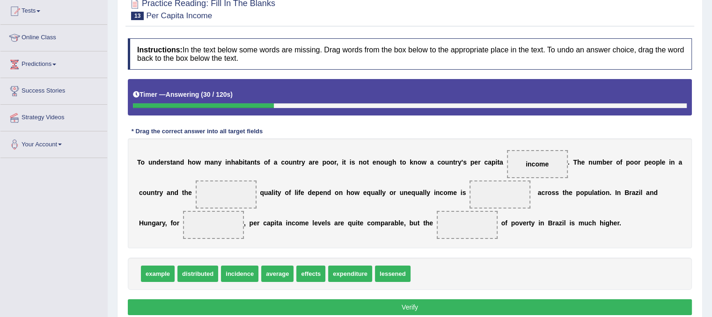
drag, startPoint x: 276, startPoint y: 280, endPoint x: 234, endPoint y: 203, distance: 88.0
click at [234, 203] on div "Instructions: In the text below some words are missing. Drag words from the box…" at bounding box center [409, 178] width 569 height 289
drag, startPoint x: 279, startPoint y: 273, endPoint x: 236, endPoint y: 186, distance: 96.7
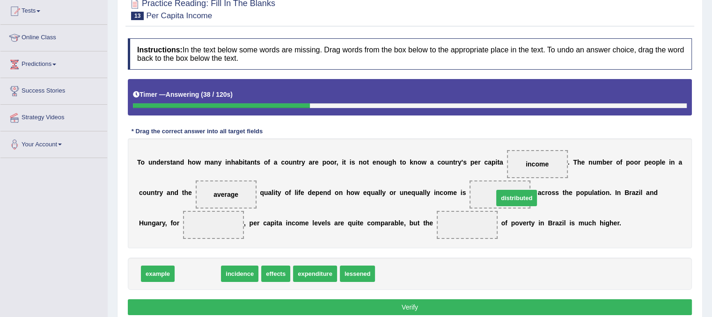
drag, startPoint x: 202, startPoint y: 271, endPoint x: 523, endPoint y: 195, distance: 329.9
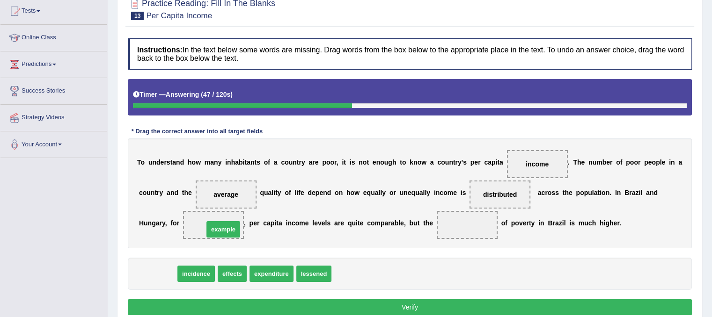
drag, startPoint x: 157, startPoint y: 272, endPoint x: 221, endPoint y: 227, distance: 78.8
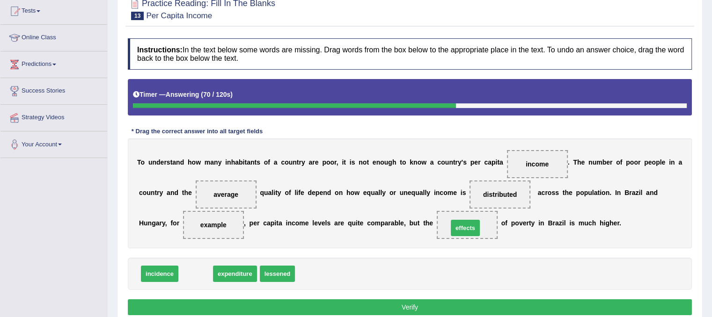
drag, startPoint x: 198, startPoint y: 271, endPoint x: 468, endPoint y: 225, distance: 273.5
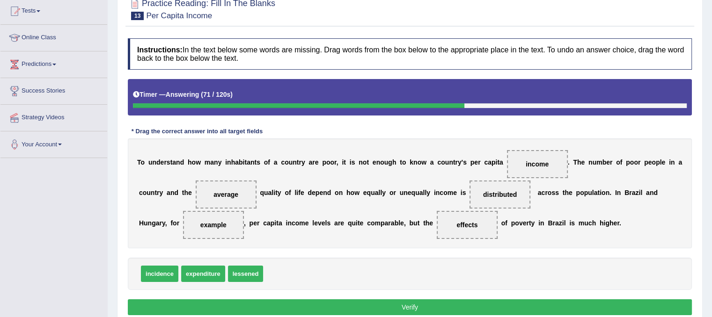
click at [401, 304] on button "Verify" at bounding box center [410, 308] width 564 height 16
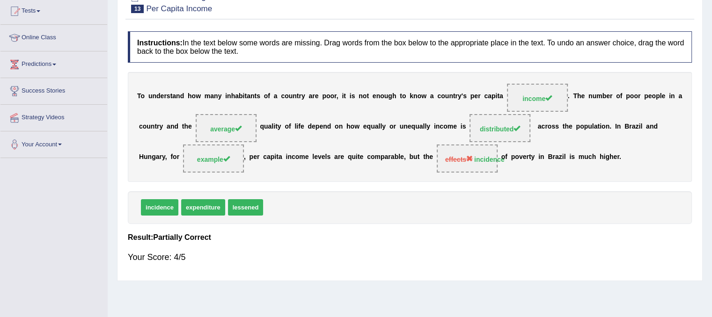
scroll to position [0, 0]
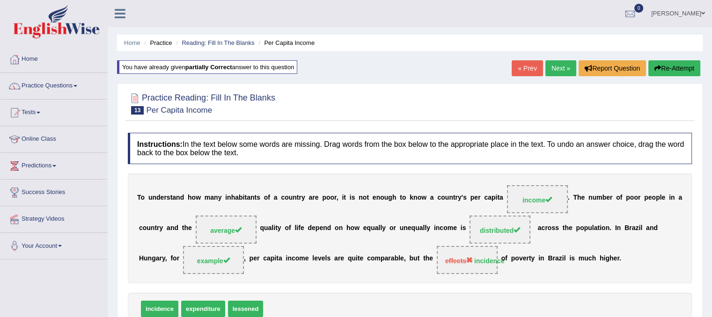
click at [563, 66] on link "Next »" at bounding box center [560, 68] width 31 height 16
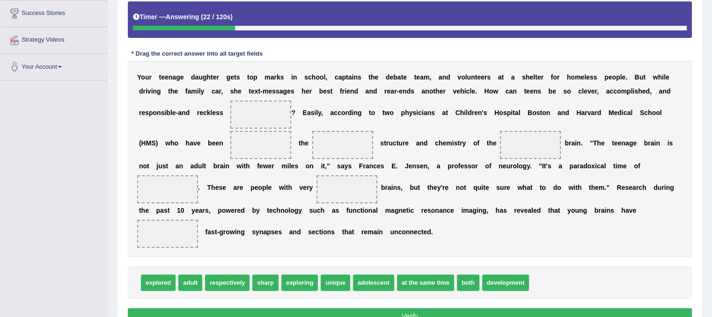
scroll to position [183, 0]
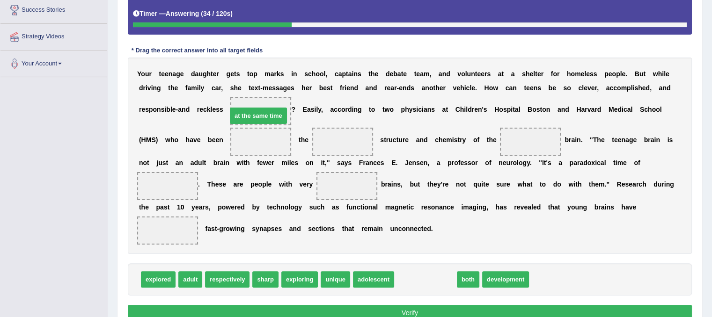
drag, startPoint x: 414, startPoint y: 275, endPoint x: 247, endPoint y: 111, distance: 234.0
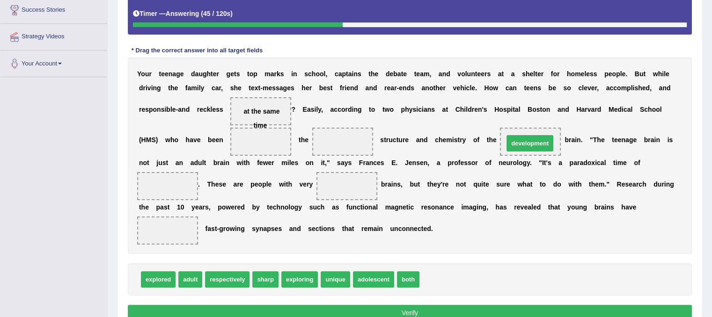
drag, startPoint x: 443, startPoint y: 281, endPoint x: 527, endPoint y: 145, distance: 160.5
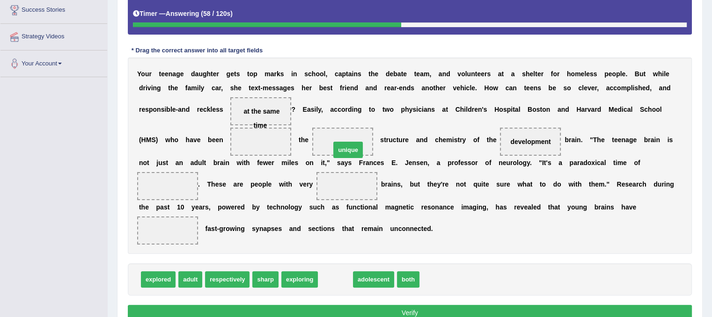
drag, startPoint x: 339, startPoint y: 278, endPoint x: 352, endPoint y: 148, distance: 129.8
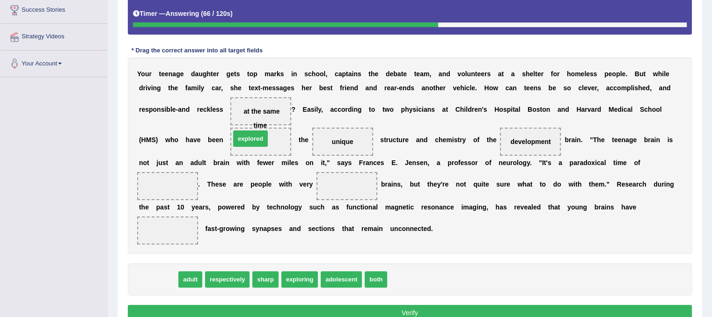
drag, startPoint x: 172, startPoint y: 281, endPoint x: 264, endPoint y: 141, distance: 168.0
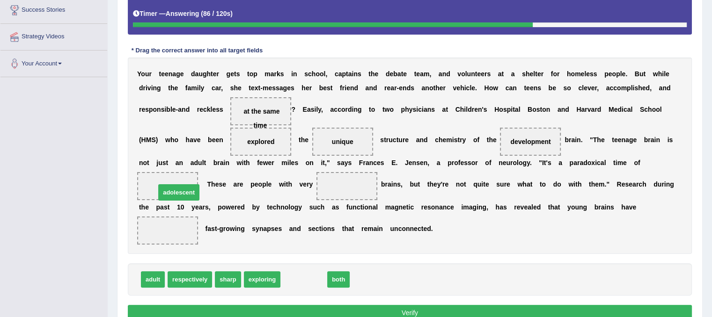
drag, startPoint x: 300, startPoint y: 278, endPoint x: 174, endPoint y: 190, distance: 153.7
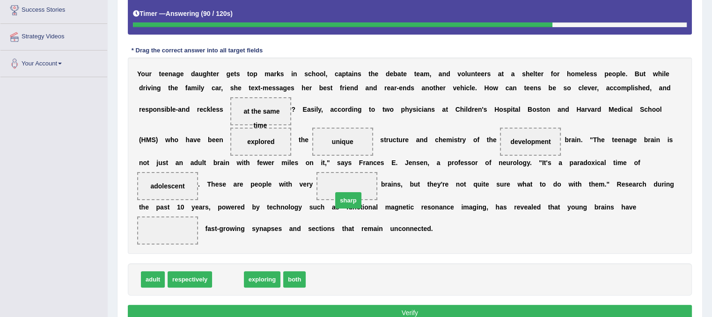
drag, startPoint x: 234, startPoint y: 281, endPoint x: 354, endPoint y: 197, distance: 146.6
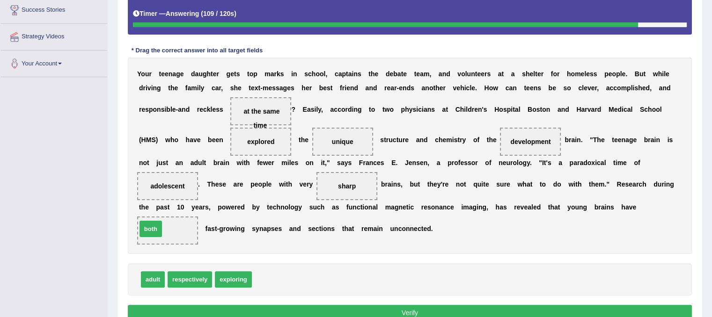
drag, startPoint x: 268, startPoint y: 278, endPoint x: 153, endPoint y: 227, distance: 125.9
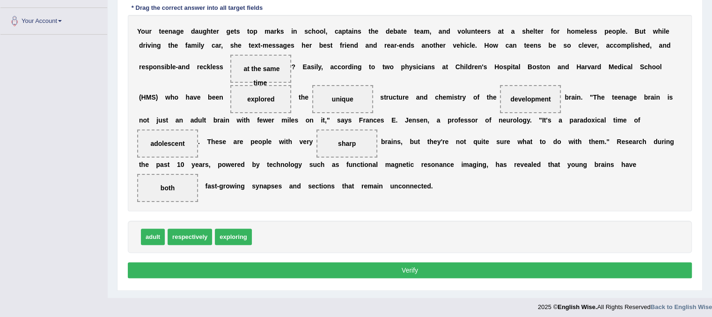
scroll to position [226, 0]
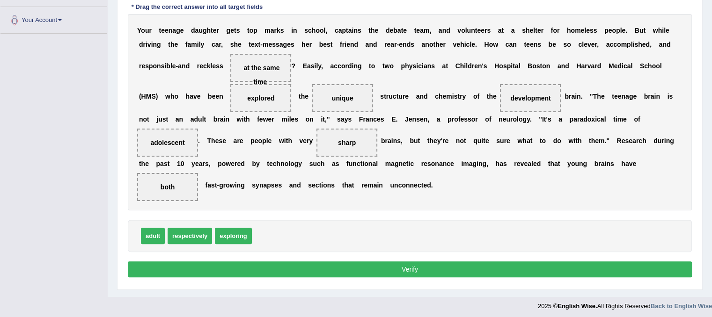
click at [503, 270] on button "Verify" at bounding box center [410, 270] width 564 height 16
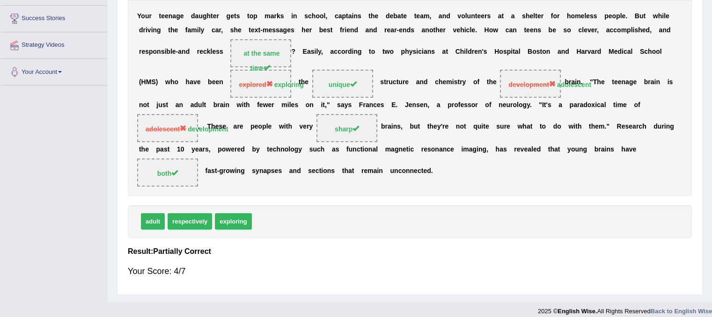
drag, startPoint x: 288, startPoint y: 88, endPoint x: 396, endPoint y: 92, distance: 107.7
click at [396, 92] on div "Y o u r t e e n a g e d a u g h t e r g e t s t o p m a r k s i n s c h o o l ,…" at bounding box center [410, 98] width 564 height 197
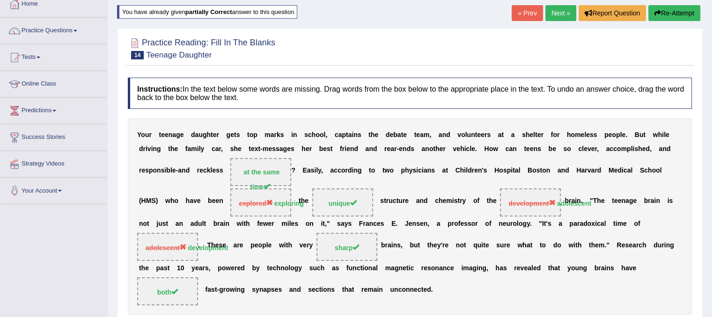
scroll to position [7, 0]
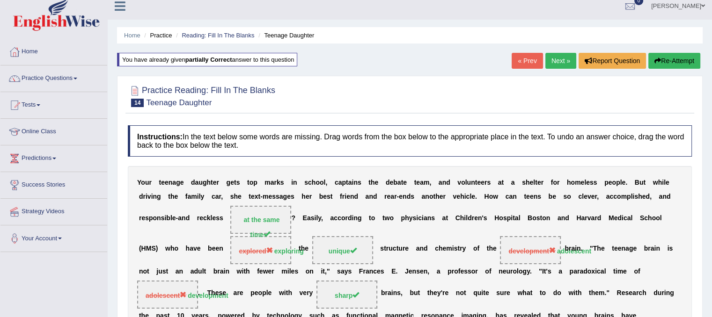
click at [557, 57] on link "Next »" at bounding box center [560, 61] width 31 height 16
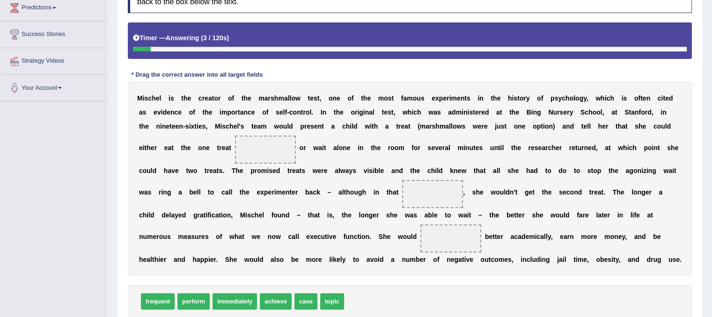
scroll to position [160, 0]
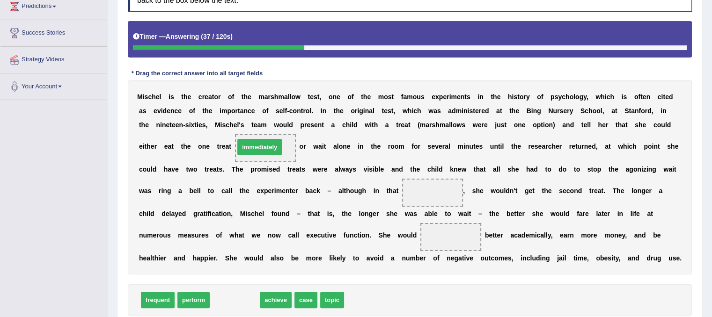
drag, startPoint x: 228, startPoint y: 299, endPoint x: 255, endPoint y: 144, distance: 156.6
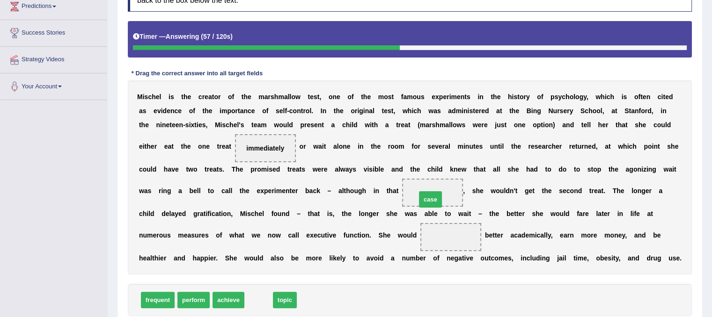
drag, startPoint x: 258, startPoint y: 300, endPoint x: 431, endPoint y: 198, distance: 199.7
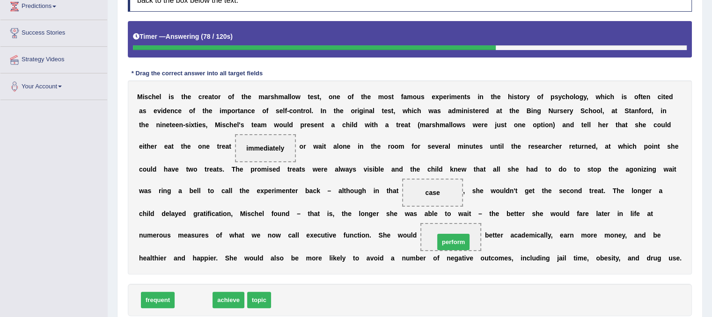
drag, startPoint x: 196, startPoint y: 301, endPoint x: 456, endPoint y: 243, distance: 266.0
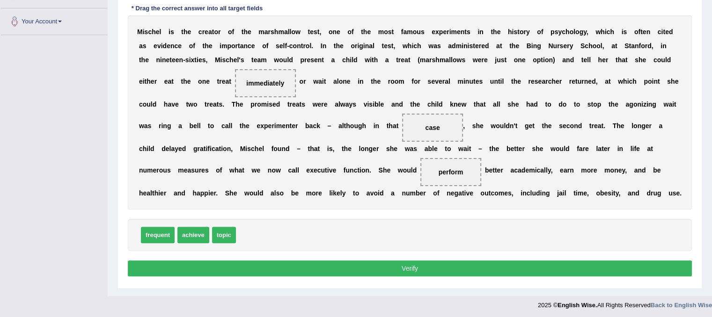
scroll to position [226, 0]
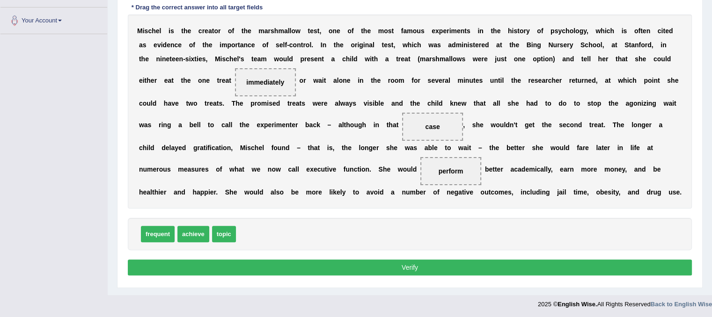
click at [549, 264] on button "Verify" at bounding box center [410, 268] width 564 height 16
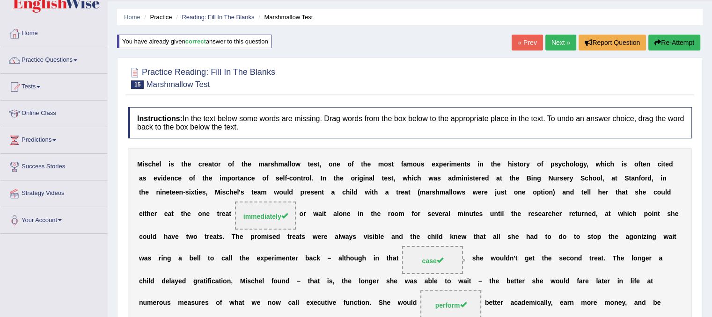
scroll to position [0, 0]
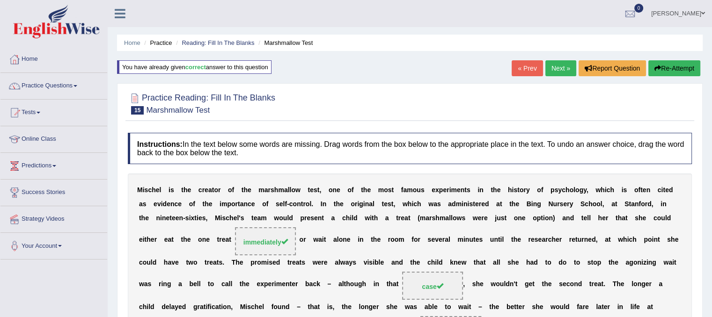
click at [560, 66] on link "Next »" at bounding box center [560, 68] width 31 height 16
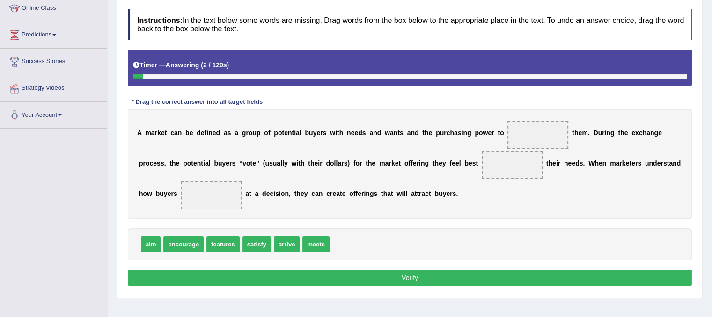
scroll to position [124, 0]
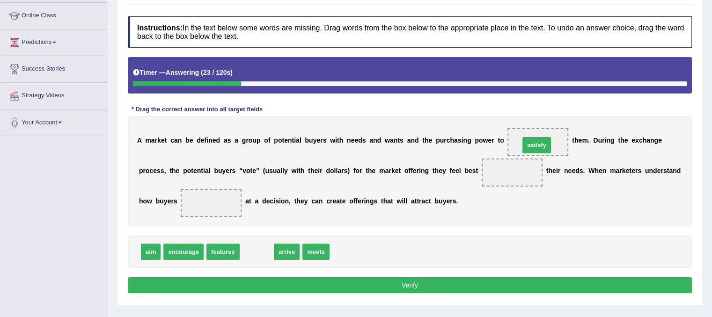
drag, startPoint x: 261, startPoint y: 248, endPoint x: 541, endPoint y: 141, distance: 299.5
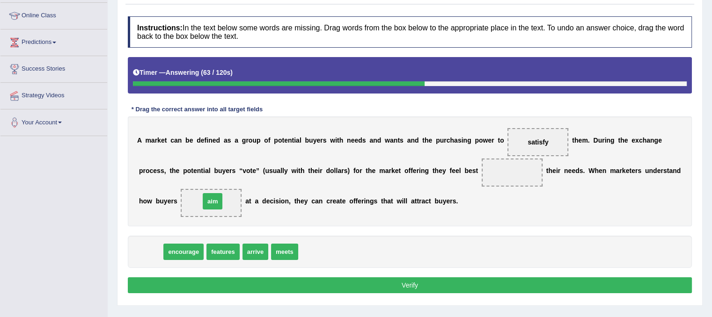
drag, startPoint x: 149, startPoint y: 249, endPoint x: 211, endPoint y: 198, distance: 79.8
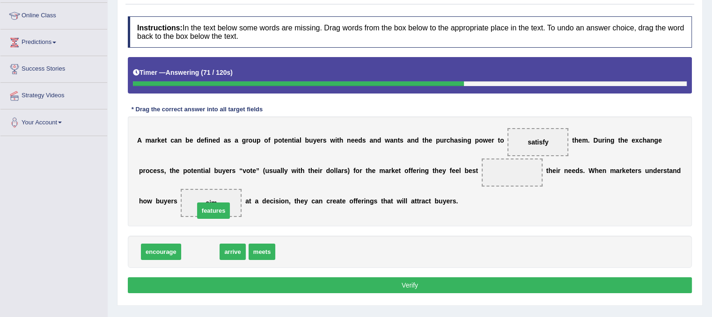
drag, startPoint x: 198, startPoint y: 250, endPoint x: 212, endPoint y: 206, distance: 45.9
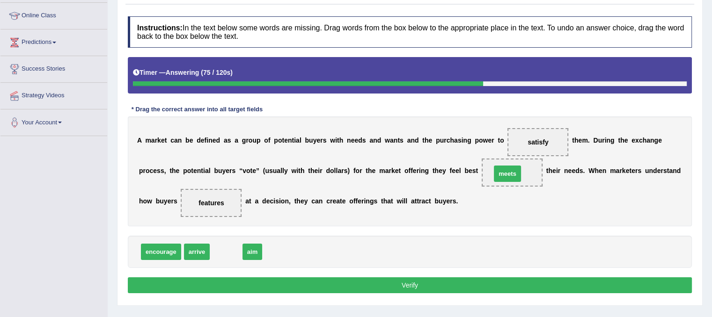
drag, startPoint x: 227, startPoint y: 251, endPoint x: 508, endPoint y: 173, distance: 292.0
click at [438, 279] on button "Verify" at bounding box center [410, 286] width 564 height 16
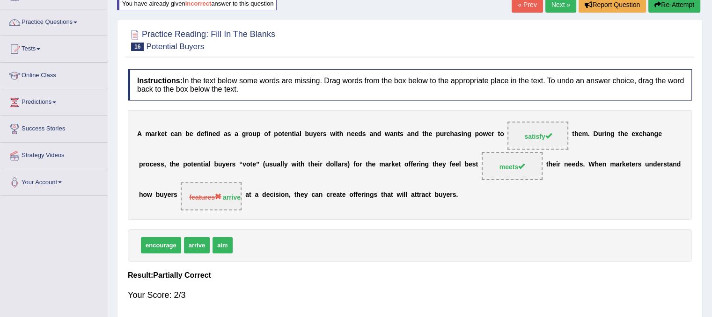
scroll to position [0, 0]
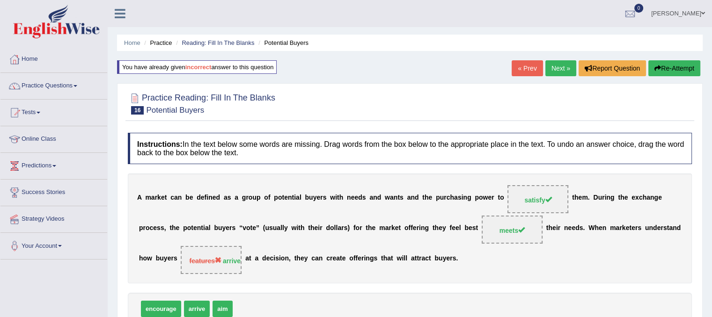
click at [557, 71] on link "Next »" at bounding box center [560, 68] width 31 height 16
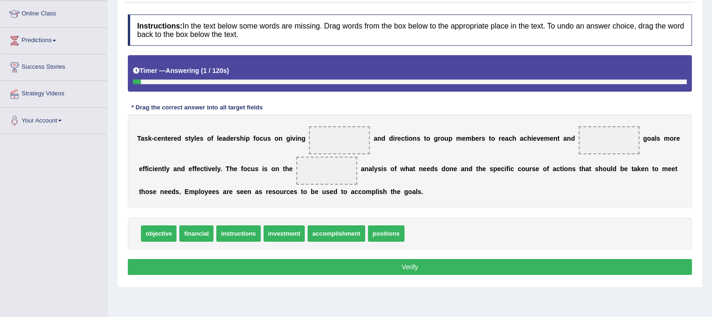
drag, startPoint x: 718, startPoint y: 68, endPoint x: 716, endPoint y: 135, distance: 67.4
click at [711, 139] on html "Toggle navigation Home Practice Questions Speaking Practice Read Aloud Repeat S…" at bounding box center [356, 33] width 712 height 317
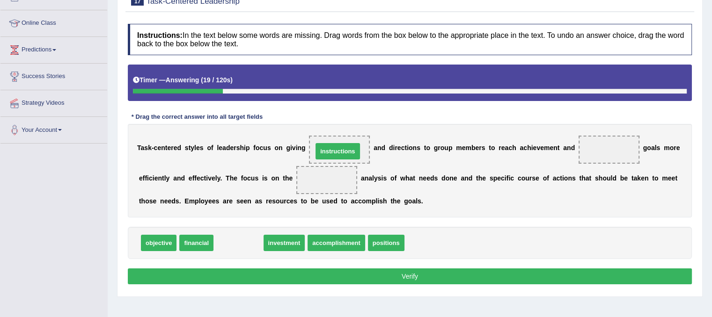
drag, startPoint x: 245, startPoint y: 244, endPoint x: 344, endPoint y: 152, distance: 135.1
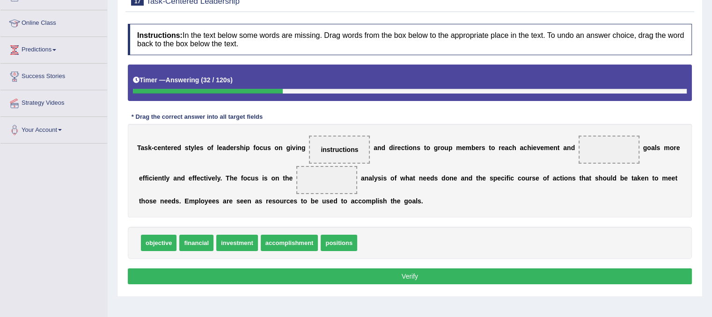
drag, startPoint x: 300, startPoint y: 240, endPoint x: 543, endPoint y: 181, distance: 250.4
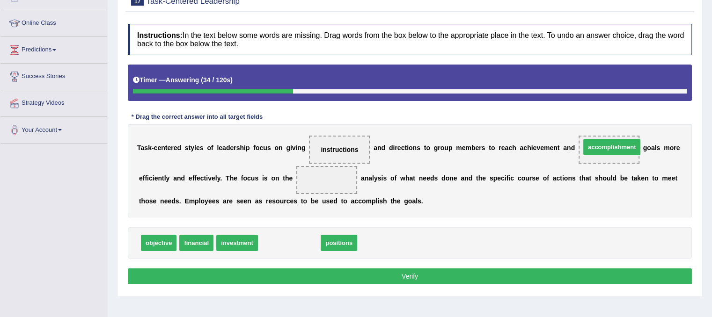
drag, startPoint x: 301, startPoint y: 236, endPoint x: 623, endPoint y: 140, distance: 336.4
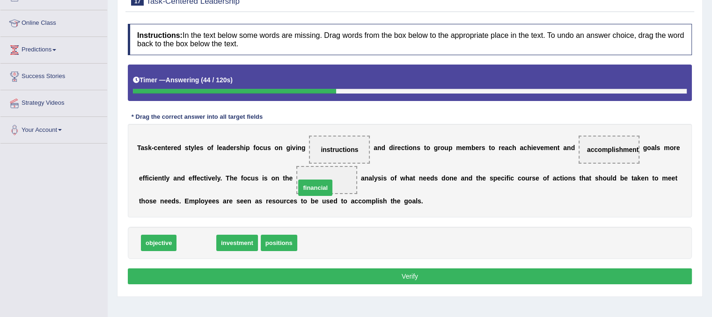
drag, startPoint x: 199, startPoint y: 243, endPoint x: 323, endPoint y: 185, distance: 136.7
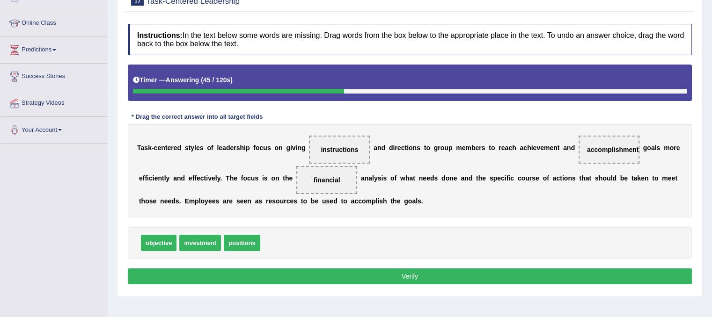
click at [388, 277] on button "Verify" at bounding box center [410, 277] width 564 height 16
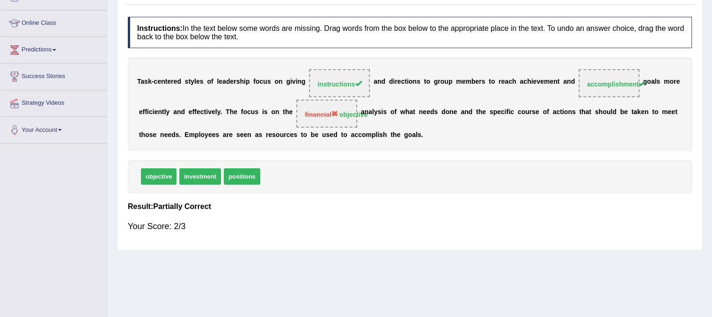
scroll to position [0, 0]
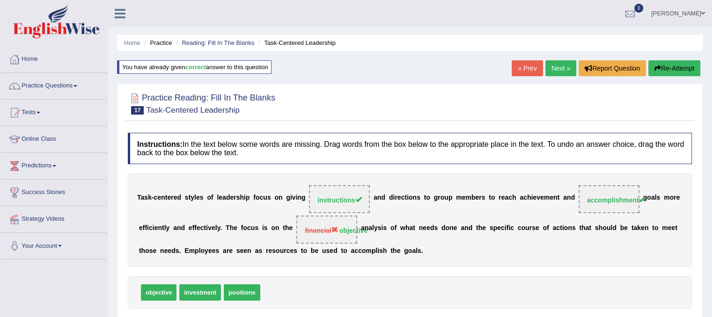
click at [559, 71] on link "Next »" at bounding box center [560, 68] width 31 height 16
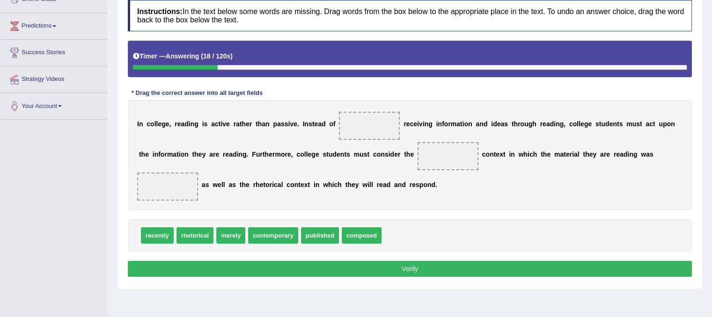
scroll to position [148, 0]
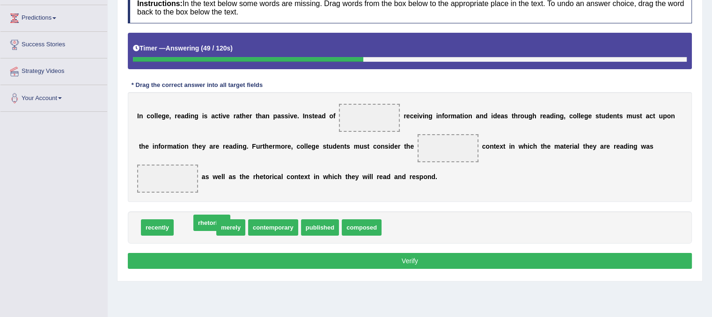
drag, startPoint x: 204, startPoint y: 227, endPoint x: 217, endPoint y: 231, distance: 13.1
drag, startPoint x: 195, startPoint y: 227, endPoint x: 376, endPoint y: 124, distance: 208.5
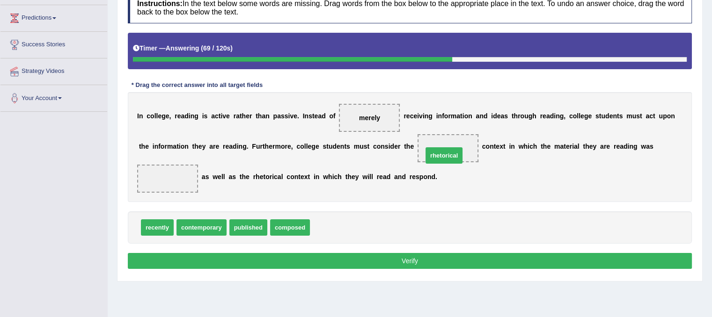
drag, startPoint x: 332, startPoint y: 229, endPoint x: 445, endPoint y: 157, distance: 133.8
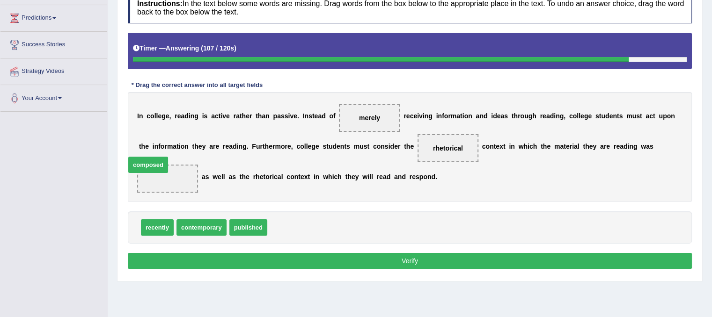
drag, startPoint x: 292, startPoint y: 227, endPoint x: 154, endPoint y: 168, distance: 150.1
click at [332, 262] on button "Verify" at bounding box center [410, 261] width 564 height 16
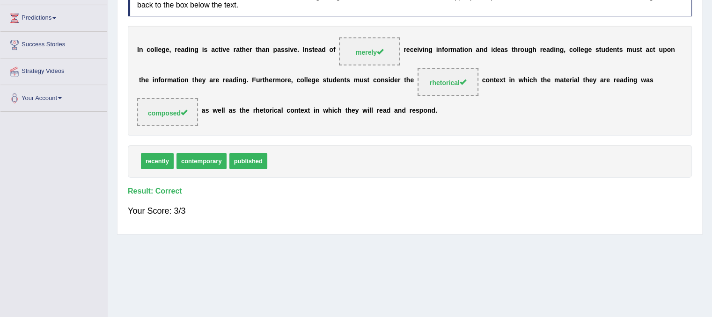
scroll to position [0, 0]
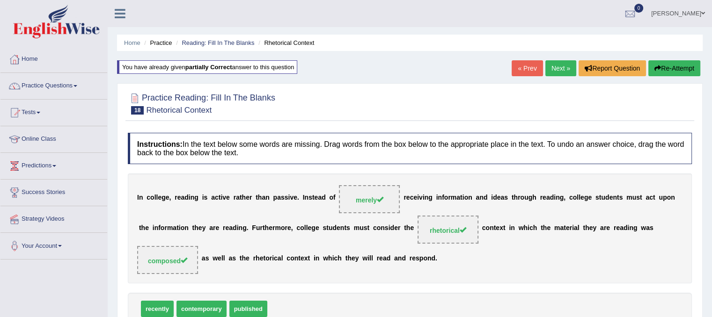
click at [556, 67] on link "Next »" at bounding box center [560, 68] width 31 height 16
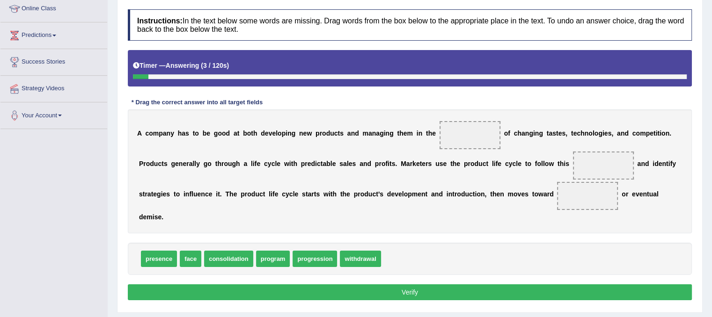
scroll to position [131, 0]
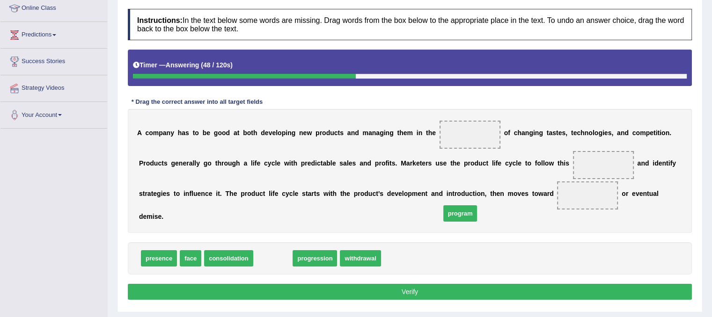
drag, startPoint x: 275, startPoint y: 253, endPoint x: 522, endPoint y: 178, distance: 258.3
click at [477, 205] on span "program" at bounding box center [460, 213] width 34 height 16
drag, startPoint x: 267, startPoint y: 259, endPoint x: 466, endPoint y: 134, distance: 234.6
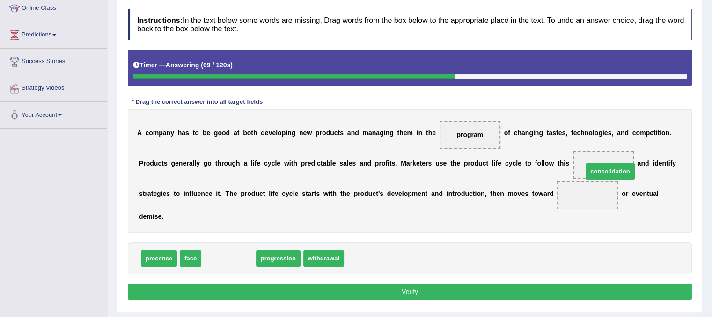
drag, startPoint x: 235, startPoint y: 261, endPoint x: 616, endPoint y: 174, distance: 391.2
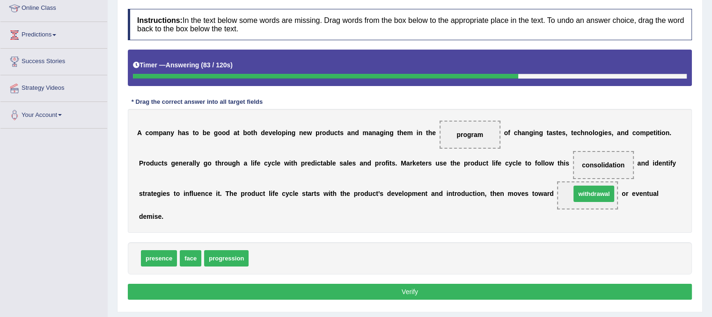
drag, startPoint x: 279, startPoint y: 256, endPoint x: 601, endPoint y: 193, distance: 327.9
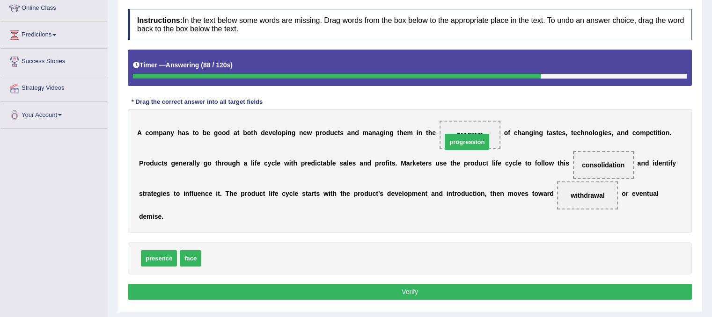
drag, startPoint x: 233, startPoint y: 253, endPoint x: 475, endPoint y: 133, distance: 270.0
click at [472, 285] on button "Verify" at bounding box center [410, 292] width 564 height 16
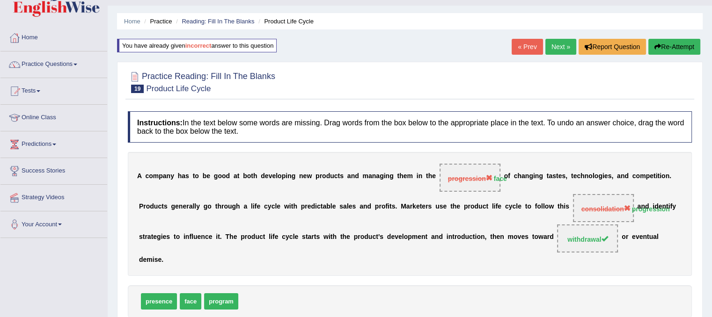
scroll to position [0, 0]
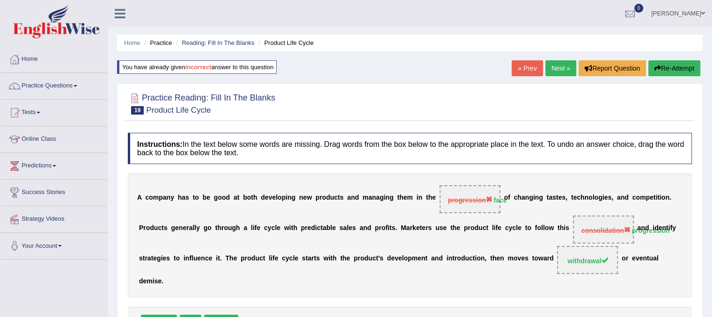
click at [553, 73] on link "Next »" at bounding box center [560, 68] width 31 height 16
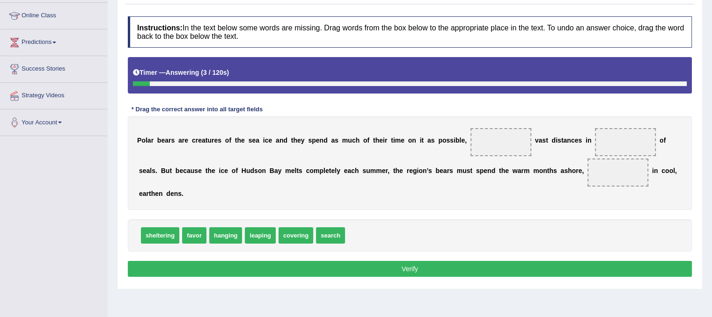
scroll to position [125, 0]
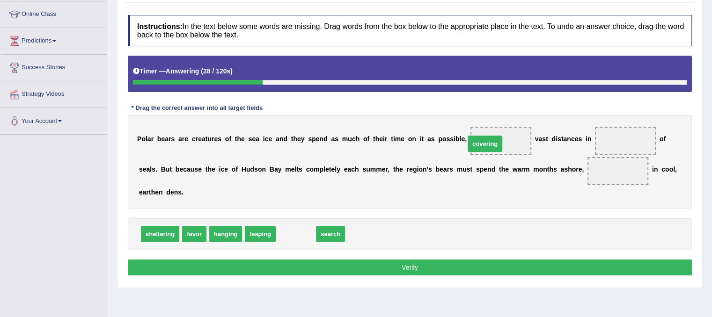
drag, startPoint x: 300, startPoint y: 230, endPoint x: 490, endPoint y: 139, distance: 211.6
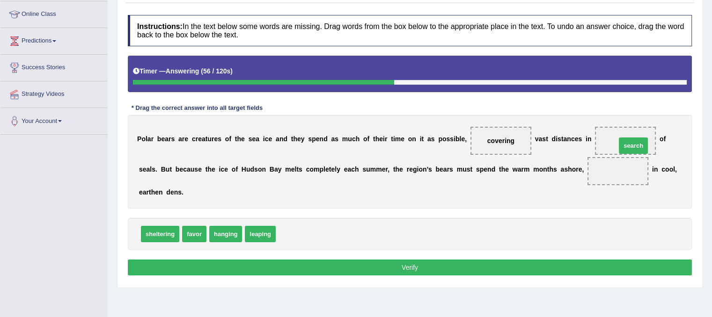
drag, startPoint x: 294, startPoint y: 234, endPoint x: 629, endPoint y: 143, distance: 347.6
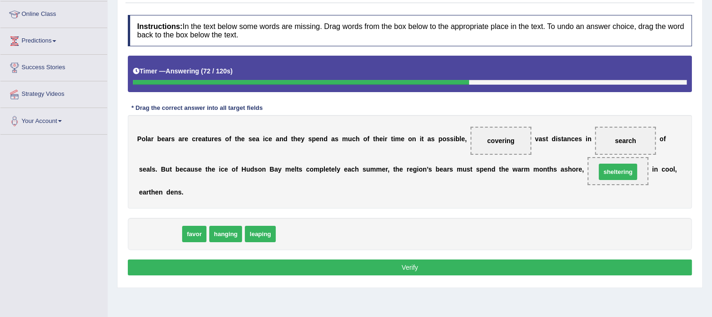
drag, startPoint x: 168, startPoint y: 235, endPoint x: 625, endPoint y: 173, distance: 461.9
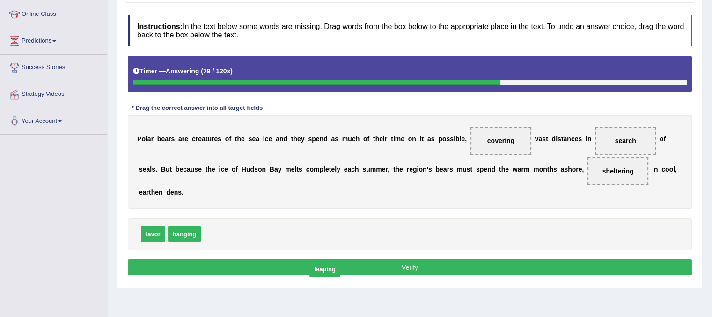
drag, startPoint x: 227, startPoint y: 233, endPoint x: 309, endPoint y: 248, distance: 83.4
click at [332, 268] on button "Verify" at bounding box center [410, 268] width 564 height 16
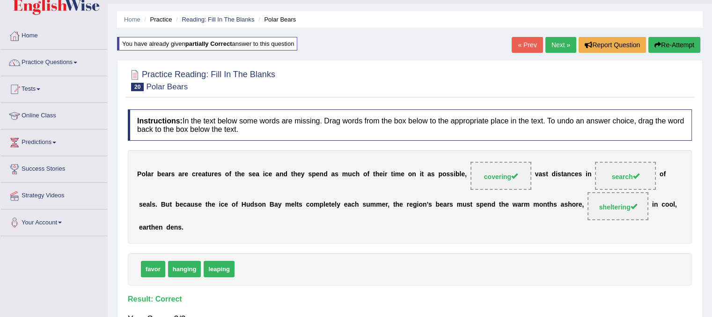
scroll to position [0, 0]
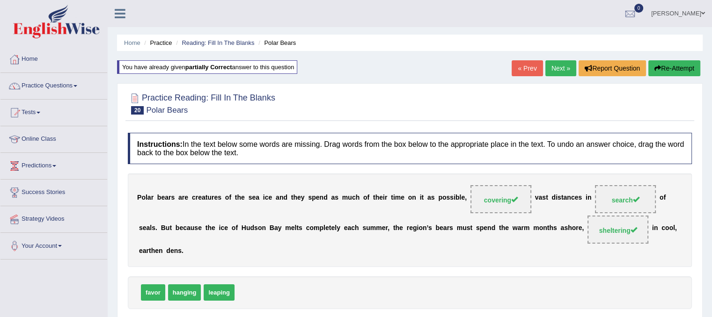
click at [554, 70] on link "Next »" at bounding box center [560, 68] width 31 height 16
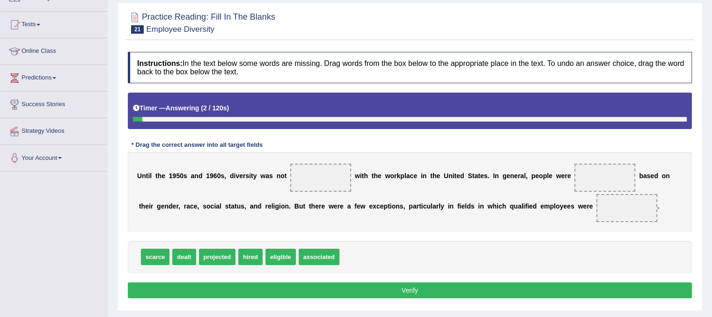
scroll to position [89, 0]
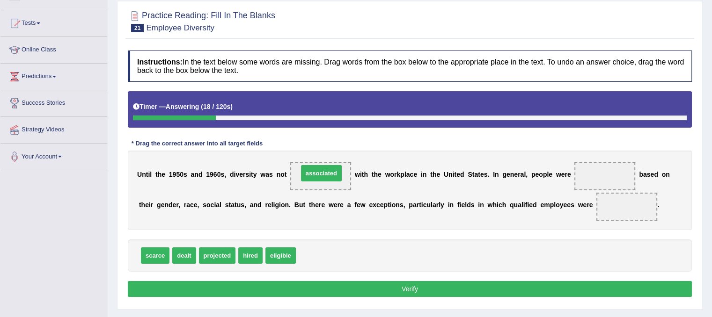
drag, startPoint x: 315, startPoint y: 250, endPoint x: 317, endPoint y: 167, distance: 82.9
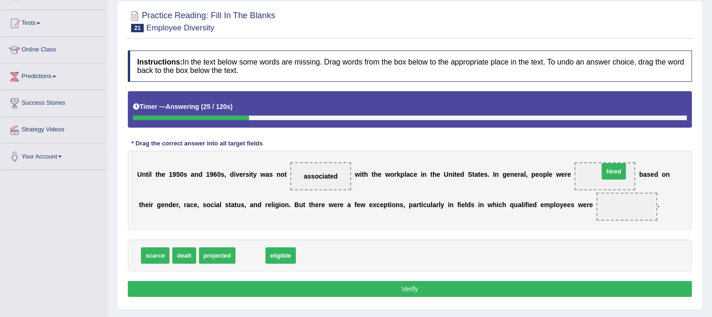
drag, startPoint x: 255, startPoint y: 249, endPoint x: 618, endPoint y: 165, distance: 372.7
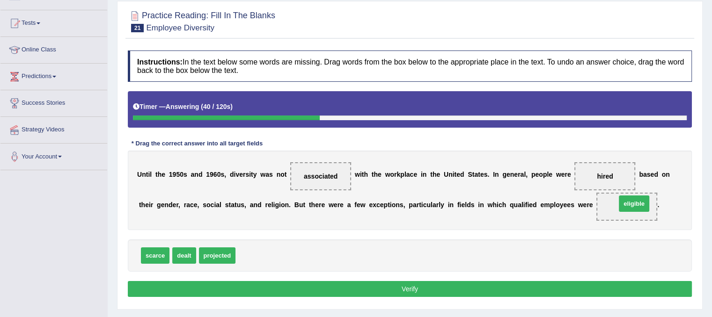
drag, startPoint x: 251, startPoint y: 253, endPoint x: 631, endPoint y: 201, distance: 384.0
drag, startPoint x: 211, startPoint y: 256, endPoint x: 622, endPoint y: 209, distance: 414.1
click at [531, 287] on button "Verify" at bounding box center [410, 289] width 564 height 16
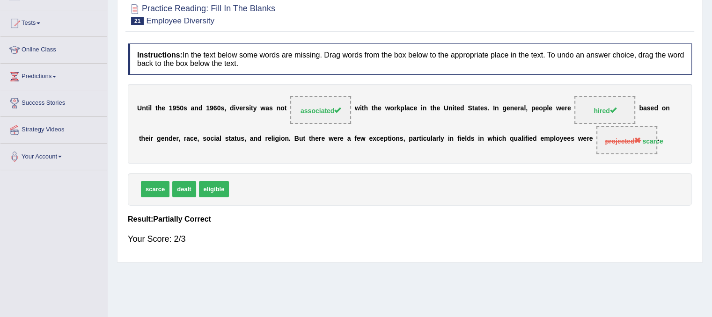
scroll to position [0, 0]
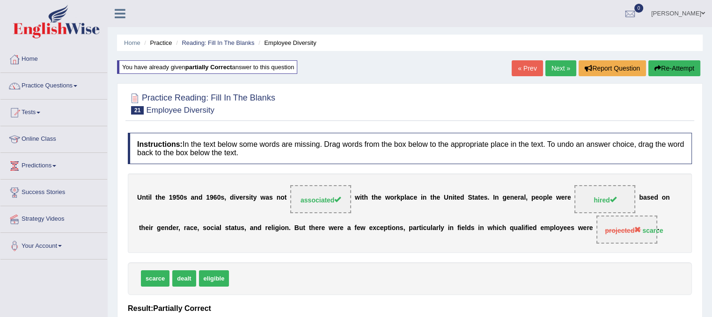
click at [559, 64] on link "Next »" at bounding box center [560, 68] width 31 height 16
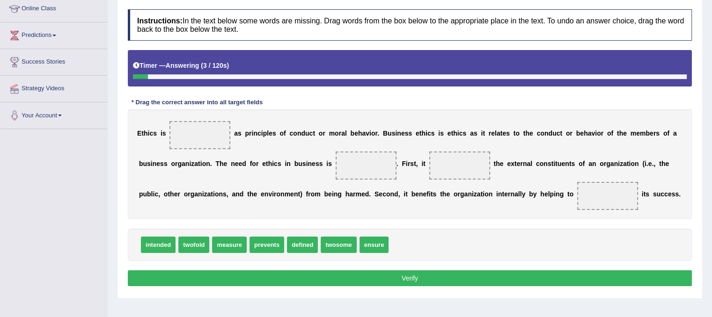
scroll to position [132, 0]
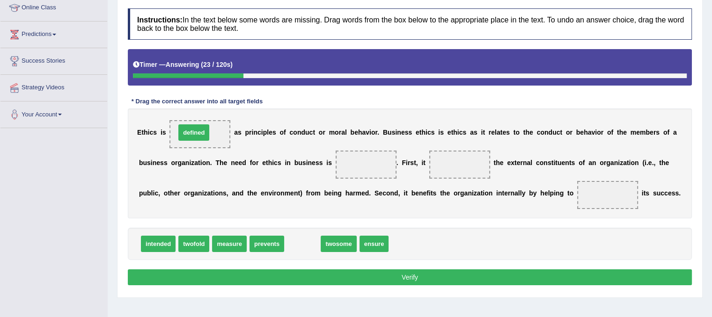
drag, startPoint x: 303, startPoint y: 242, endPoint x: 195, endPoint y: 128, distance: 157.2
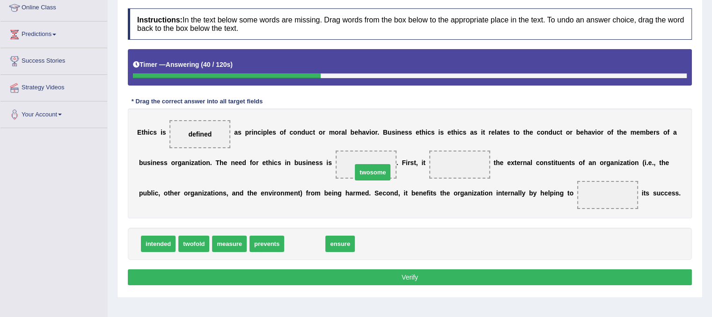
drag, startPoint x: 297, startPoint y: 243, endPoint x: 363, endPoint y: 171, distance: 97.7
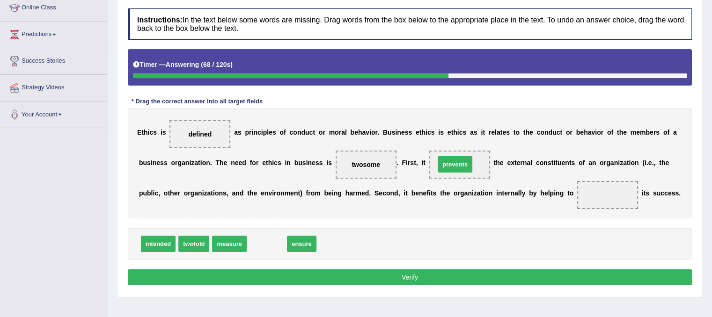
drag, startPoint x: 266, startPoint y: 244, endPoint x: 454, endPoint y: 165, distance: 204.1
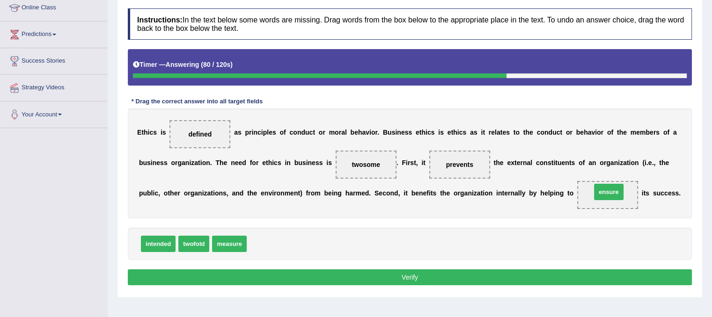
drag, startPoint x: 271, startPoint y: 244, endPoint x: 616, endPoint y: 192, distance: 348.3
drag, startPoint x: 614, startPoint y: 194, endPoint x: 300, endPoint y: 294, distance: 329.2
click at [300, 294] on span "ensure" at bounding box center [298, 300] width 31 height 17
drag, startPoint x: 226, startPoint y: 243, endPoint x: 610, endPoint y: 199, distance: 387.2
click at [364, 283] on button "Verify" at bounding box center [410, 278] width 564 height 16
